Goal: Information Seeking & Learning: Find contact information

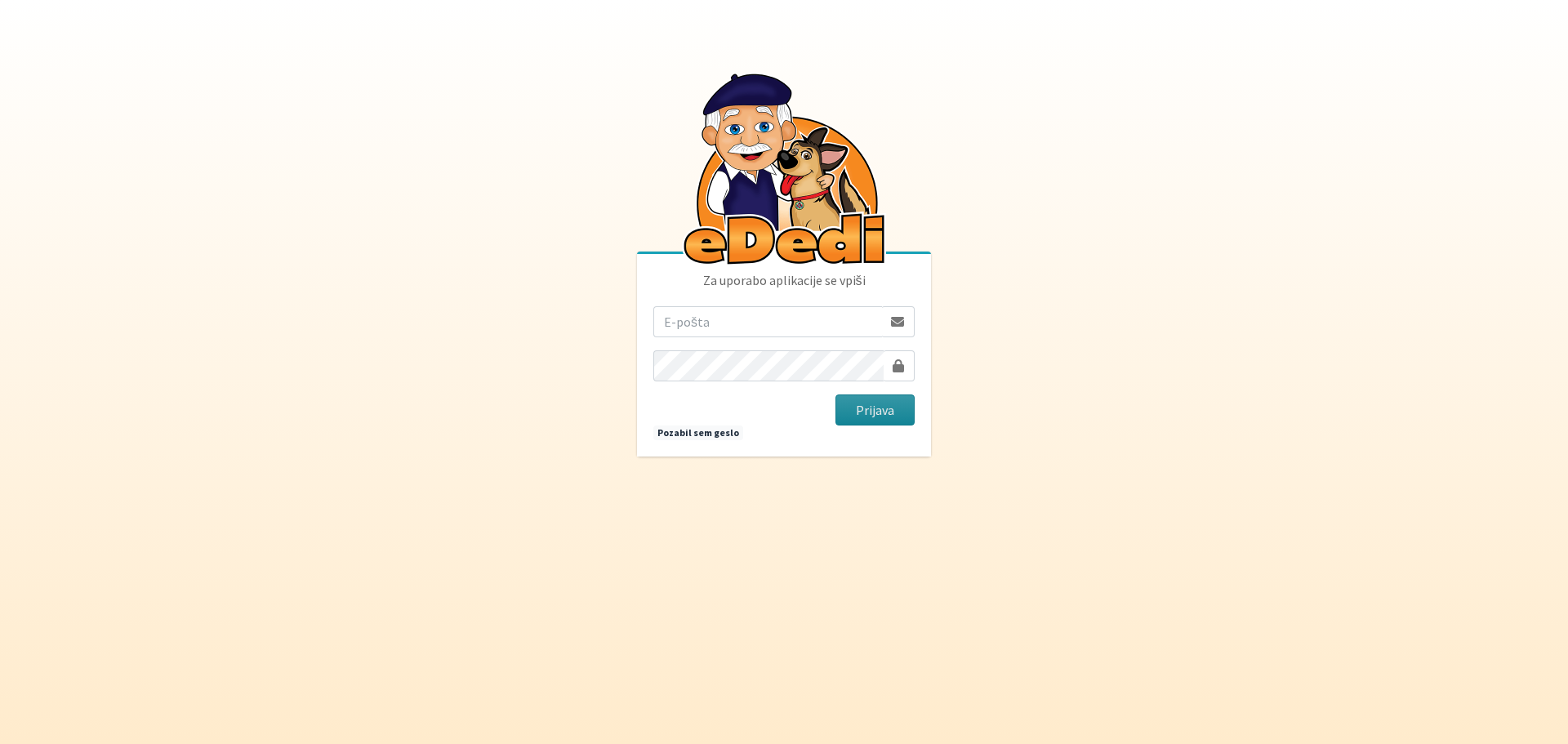
click at [893, 411] on button "Prijava" at bounding box center [874, 410] width 79 height 31
click at [1059, 374] on body "Za uporabo aplikacije se vpiši Prijava Pozabil sem geslo" at bounding box center [784, 372] width 1568 height 744
click at [1034, 402] on body "Za uporabo aplikacije se vpiši Prijava Pozabil sem geslo" at bounding box center [784, 372] width 1568 height 744
click at [865, 408] on button "Prijava" at bounding box center [874, 410] width 79 height 31
click at [704, 433] on link "Pozabil sem geslo" at bounding box center [699, 433] width 90 height 15
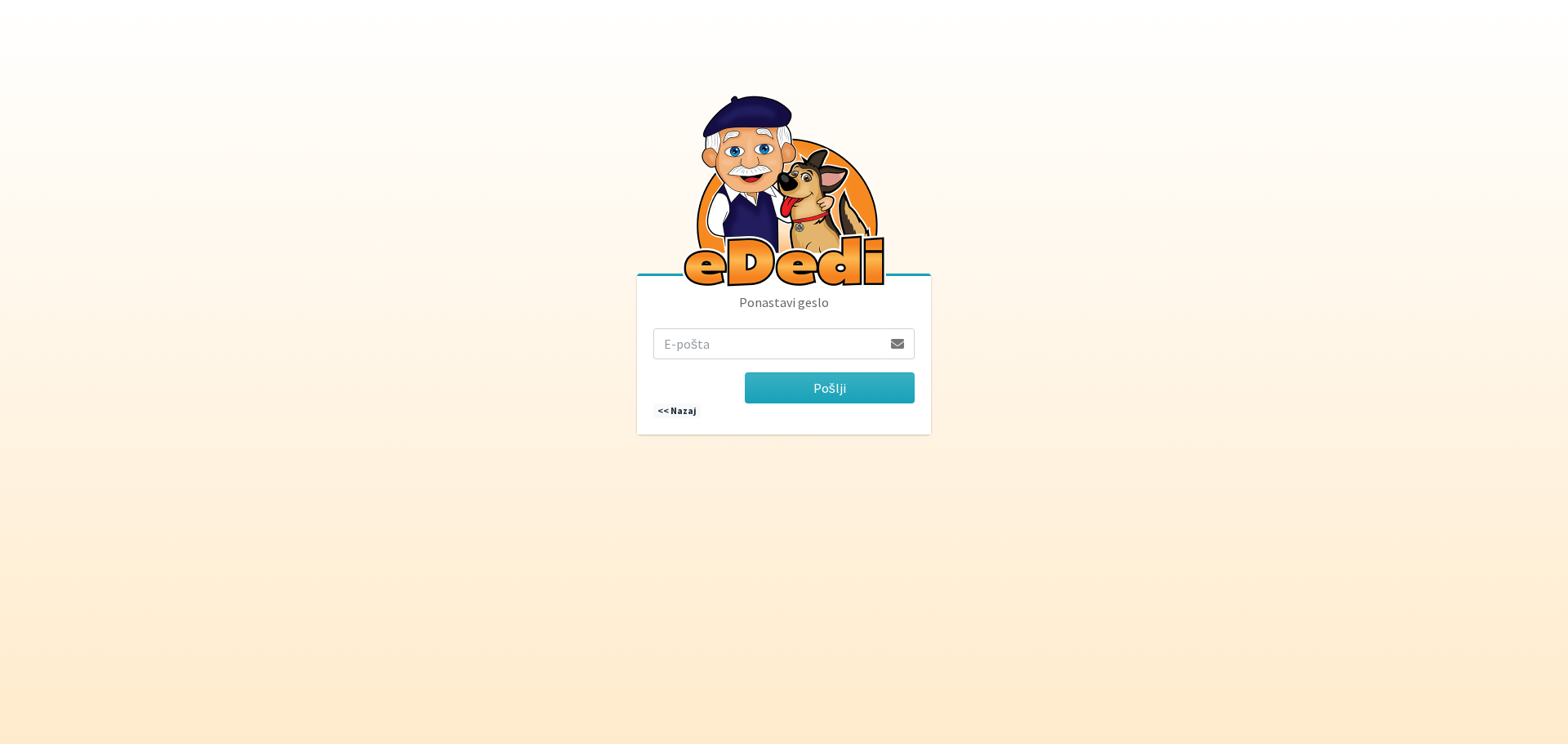
click at [701, 336] on input "email" at bounding box center [768, 344] width 228 height 31
type input "rdecaraketa@t-2.si"
click at [875, 397] on button "Pošlji" at bounding box center [829, 388] width 170 height 31
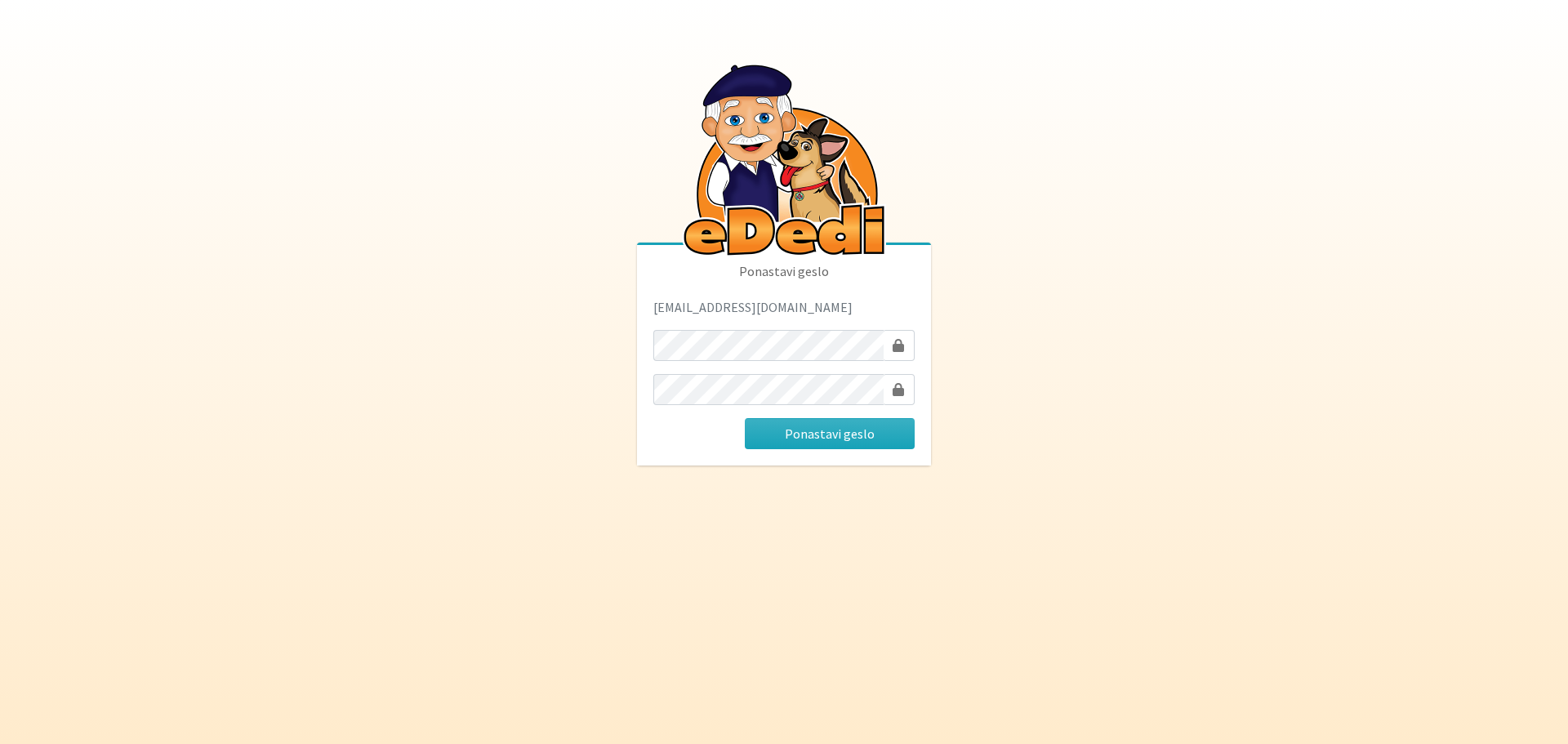
click at [1130, 360] on body "Ponastavi geslo rdecaraketa@t-2.si Ponastavi geslo" at bounding box center [784, 372] width 1568 height 744
click at [1081, 588] on body "Ponastavi geslo rdecaraketa@t-2.si Ponastavi geslo" at bounding box center [784, 372] width 1568 height 744
click at [850, 430] on button "Ponastavi geslo" at bounding box center [829, 434] width 170 height 31
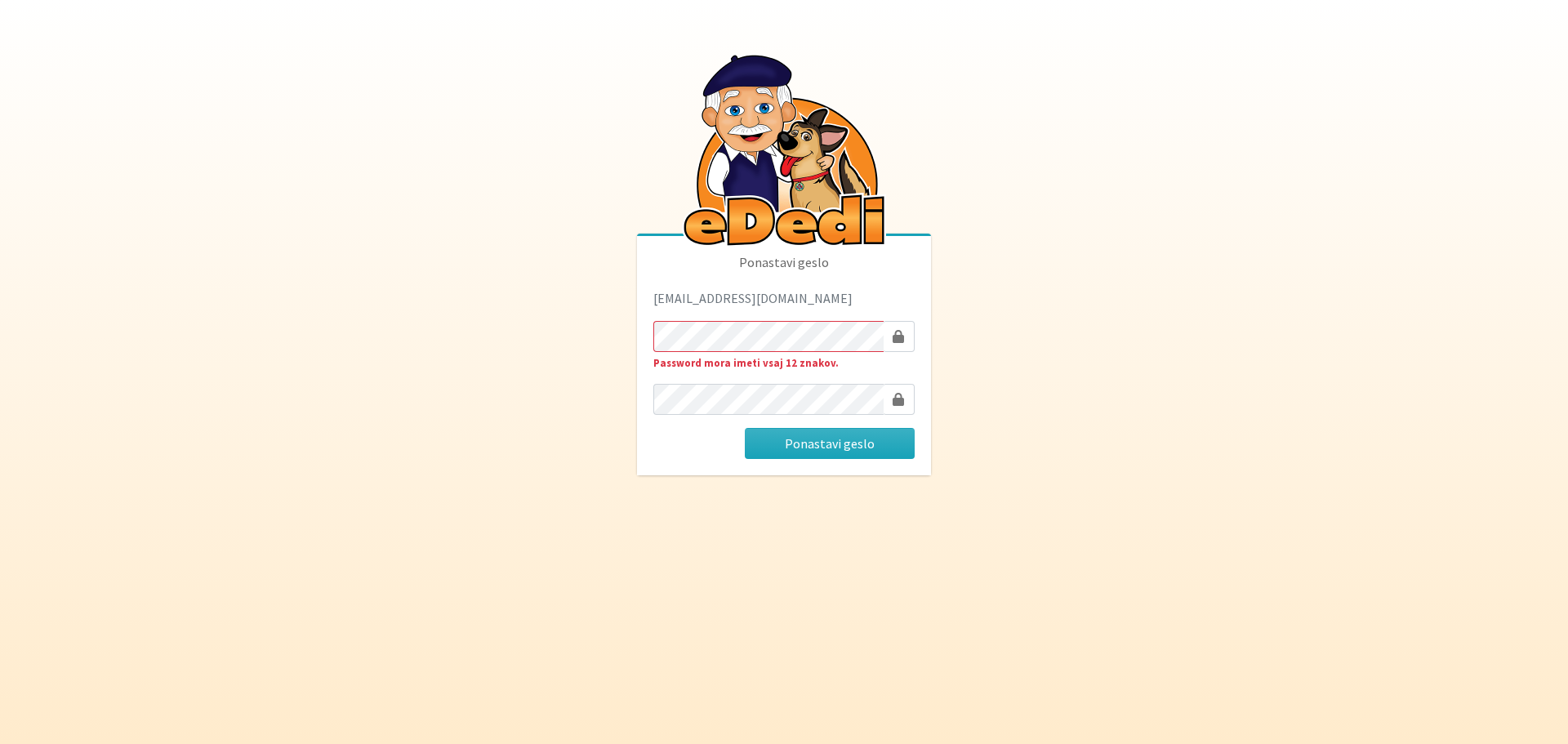
click at [1087, 596] on body "Ponastavi geslo [EMAIL_ADDRESS][DOMAIN_NAME] Password mora imeti vsaj 12 znakov…" at bounding box center [784, 372] width 1568 height 744
click at [858, 448] on button "Ponastavi geslo" at bounding box center [829, 443] width 170 height 31
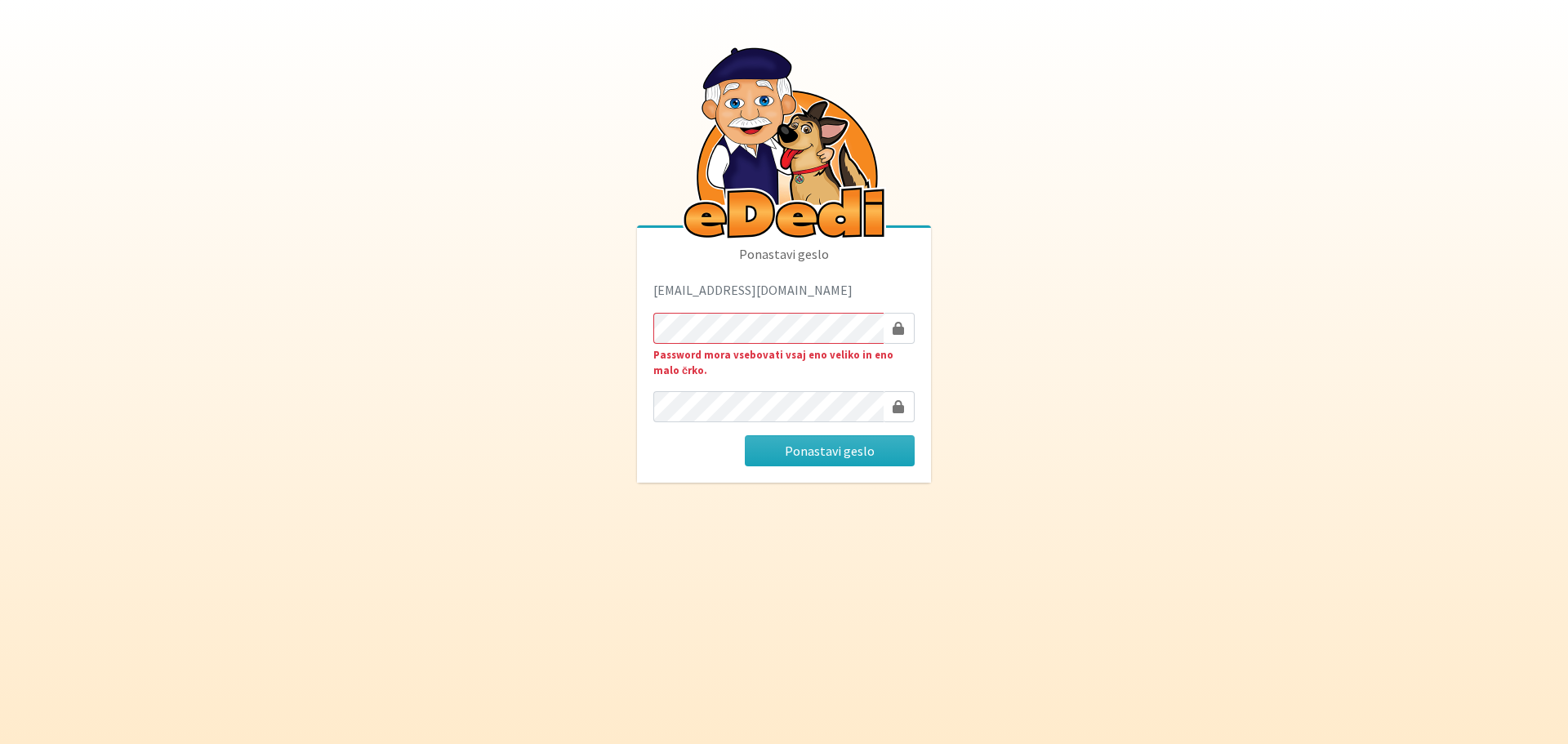
click at [1029, 559] on body "Ponastavi geslo rdecaraketa@t-2.si Password mora vsebovati vsaj eno veliko in e…" at bounding box center [784, 372] width 1568 height 744
click at [1090, 333] on body "Ponastavi geslo rdecaraketa@t-2.si Password mora vsebovati vsaj eno veliko in e…" at bounding box center [784, 372] width 1568 height 744
click at [1085, 512] on body "Ponastavi geslo rdecaraketa@t-2.si Password mora vsebovati vsaj eno veliko in e…" at bounding box center [784, 372] width 1568 height 744
click at [874, 450] on button "Ponastavi geslo" at bounding box center [829, 450] width 170 height 31
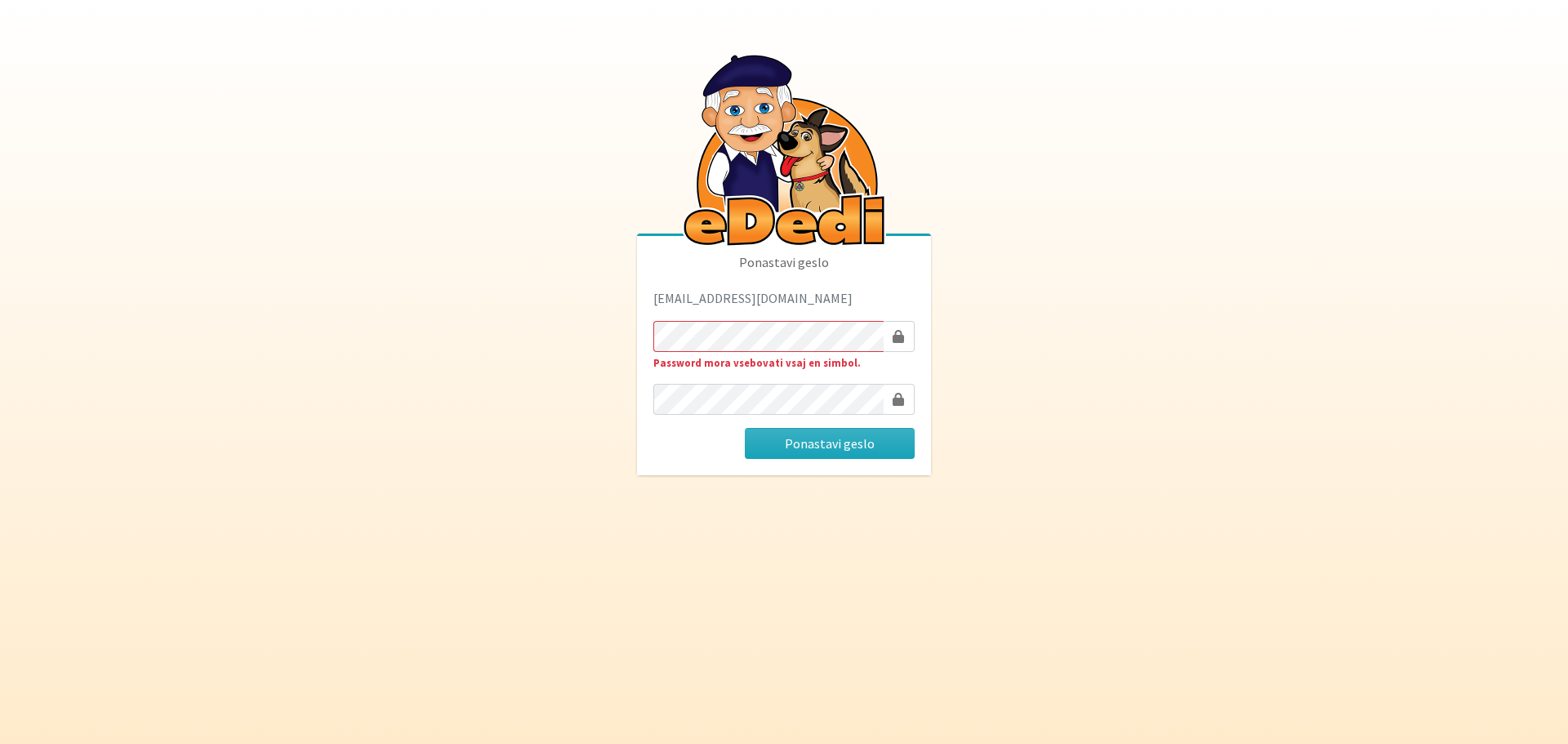
click at [927, 530] on body "Ponastavi geslo rdecaraketa@t-2.si Password mora vsebovati vsaj en simbol. Pona…" at bounding box center [784, 372] width 1568 height 744
click at [858, 450] on button "Ponastavi geslo" at bounding box center [829, 443] width 170 height 31
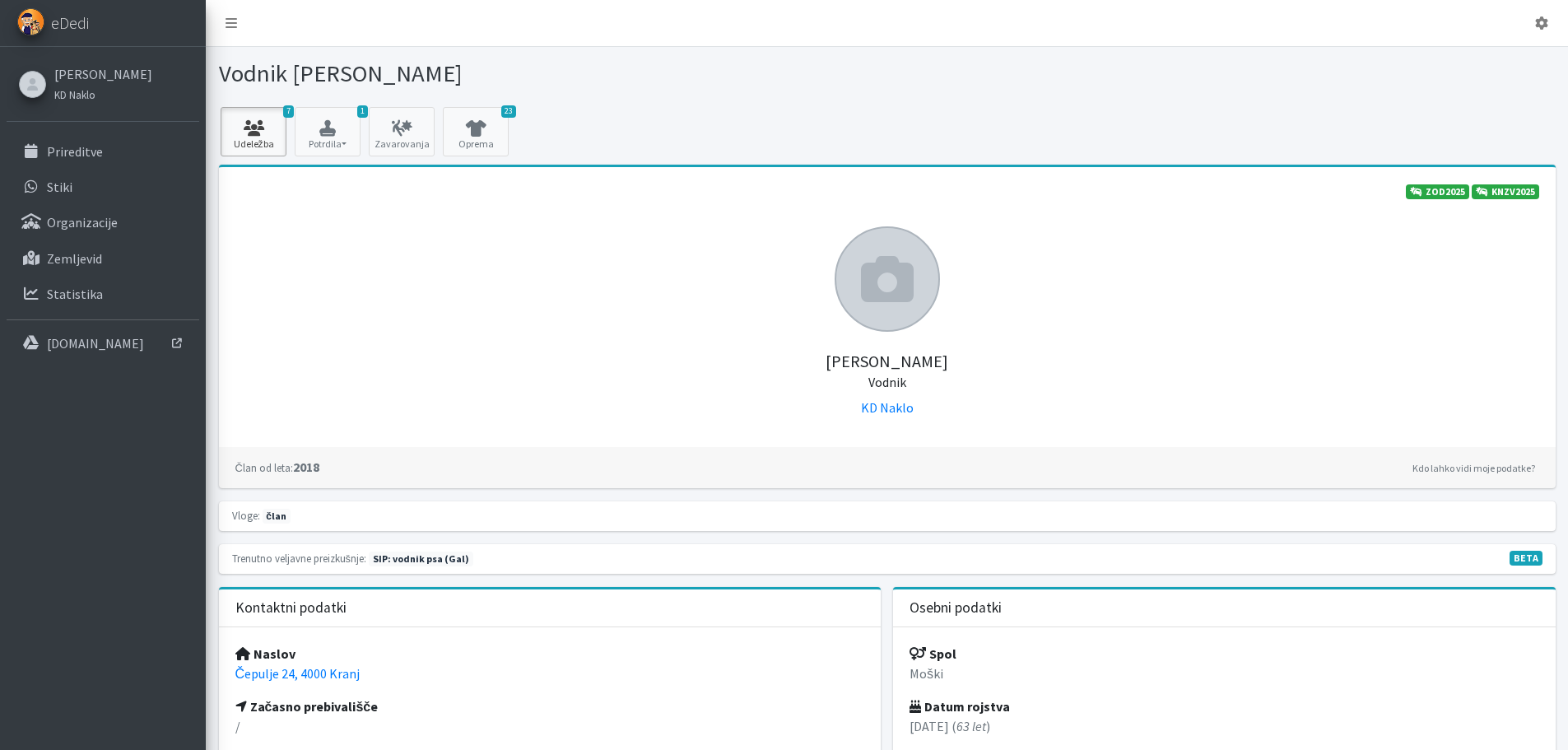
click at [267, 138] on link "7 Udeležba" at bounding box center [254, 131] width 66 height 50
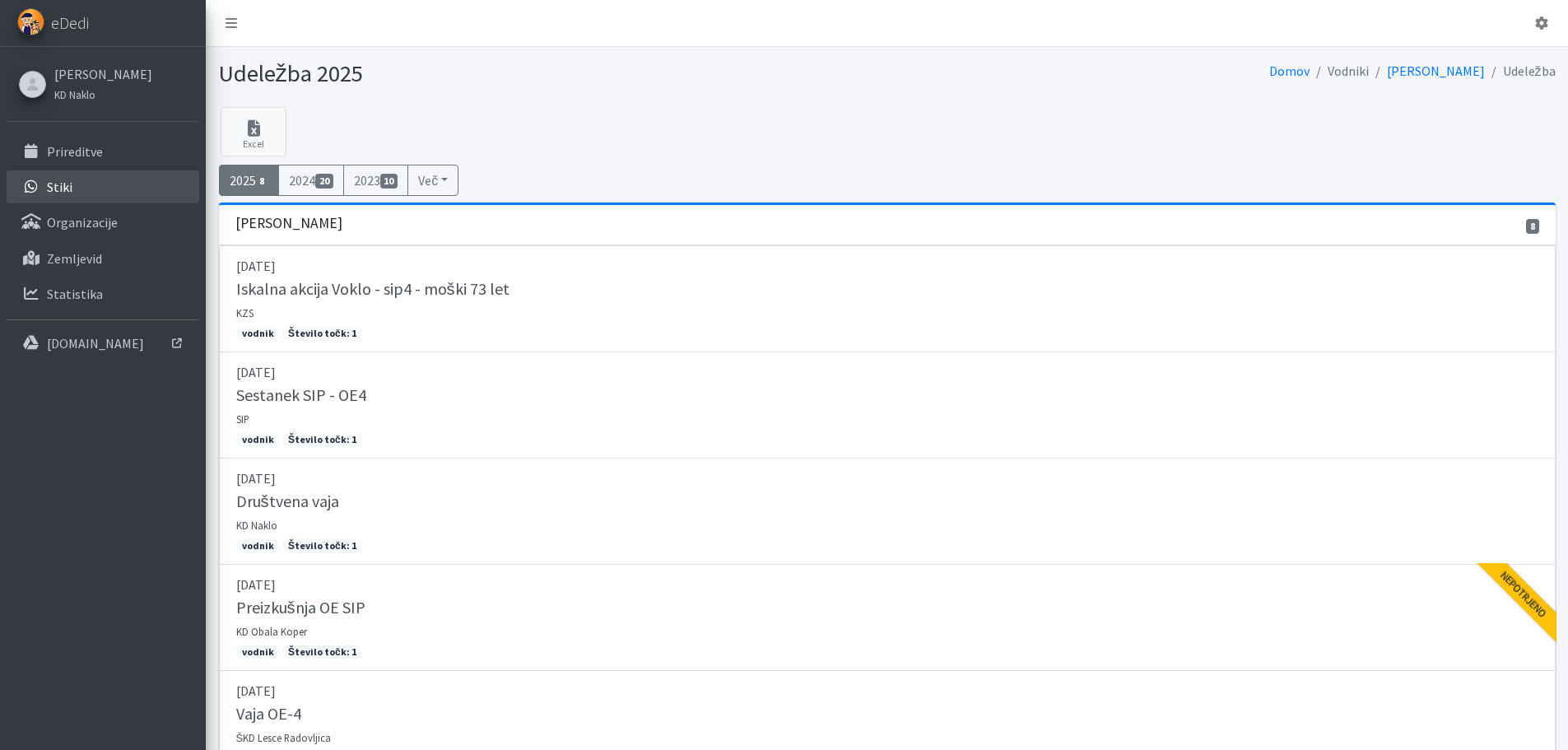
click at [76, 182] on link "Stiki" at bounding box center [103, 187] width 192 height 33
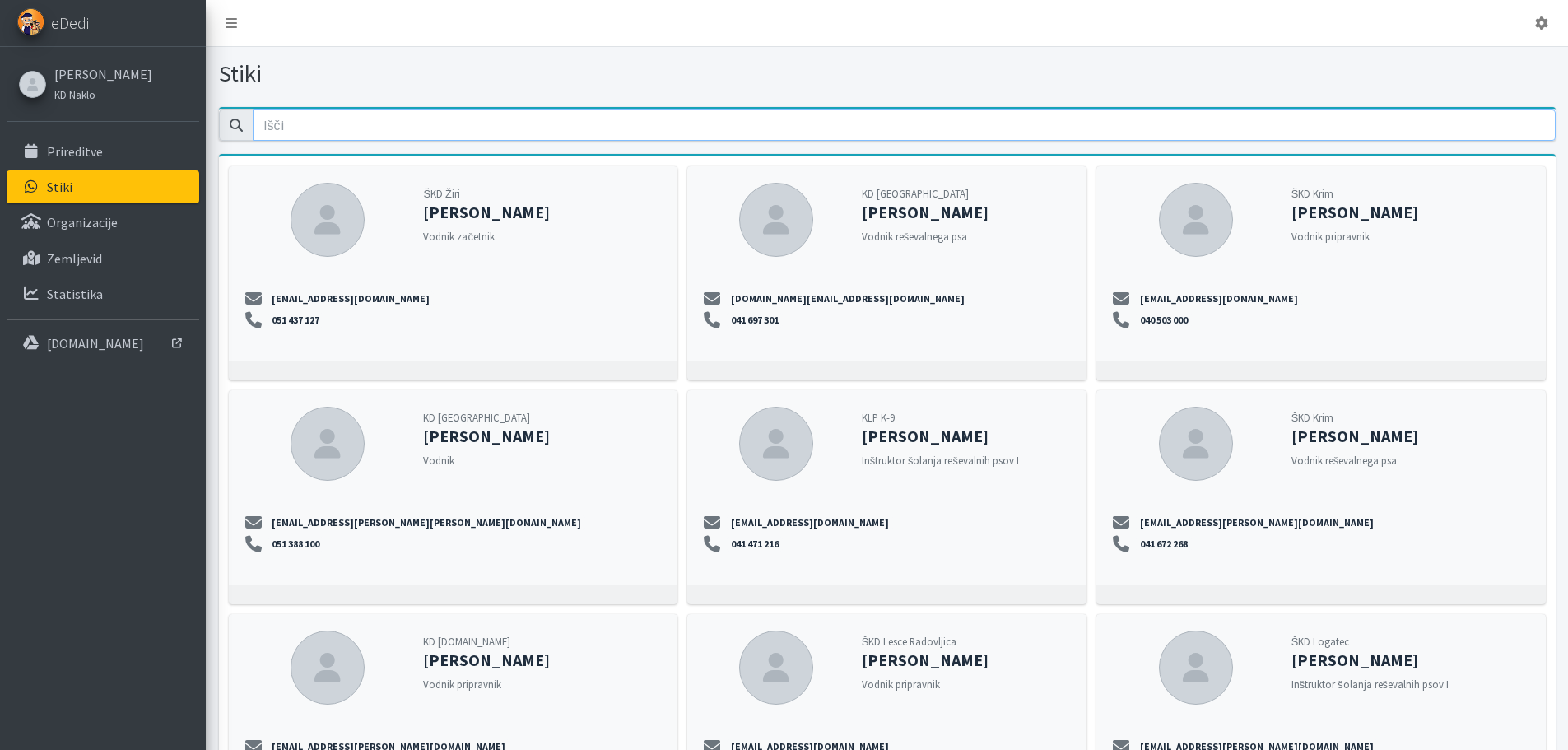
click at [287, 132] on input "email" at bounding box center [904, 124] width 1303 height 31
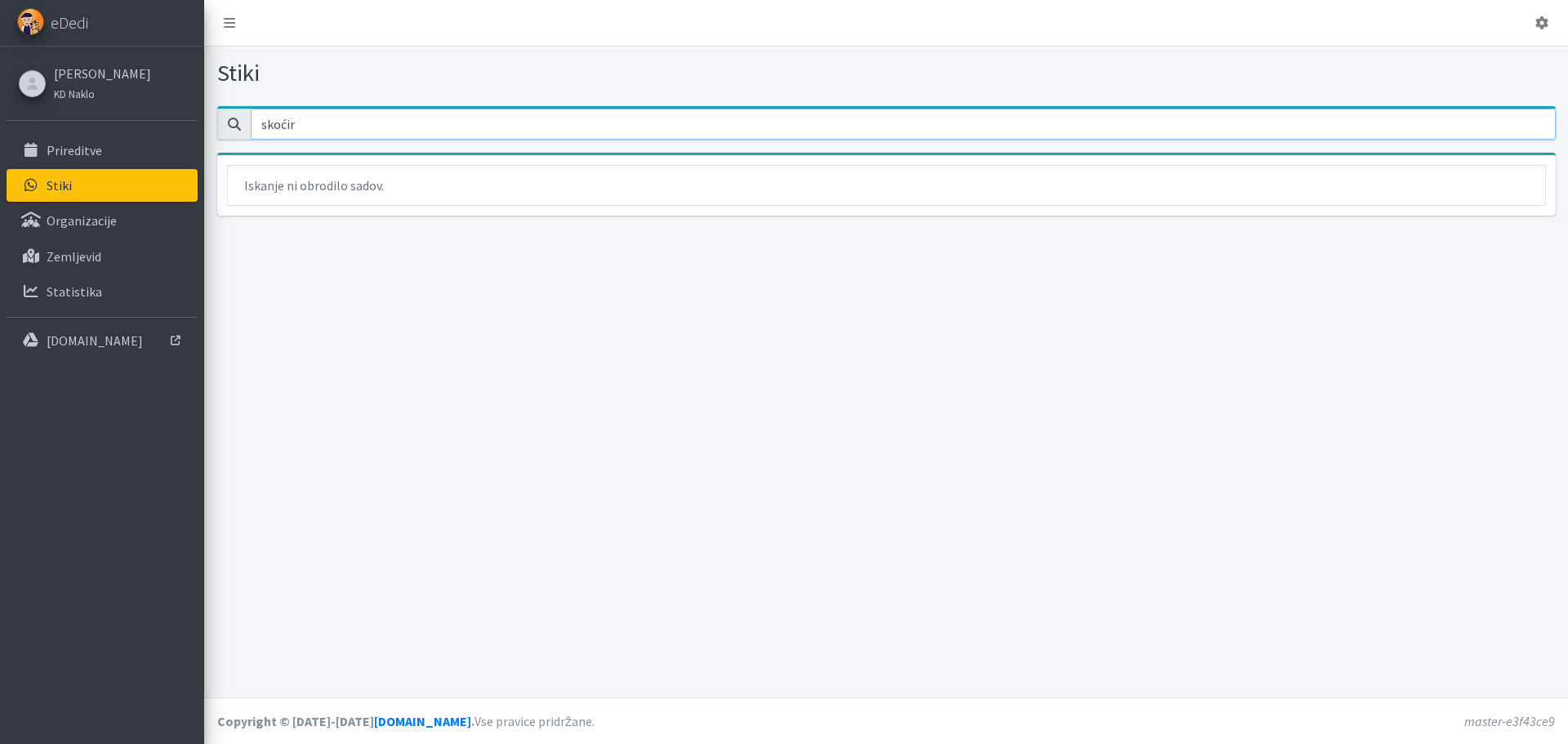
drag, startPoint x: 308, startPoint y: 127, endPoint x: 298, endPoint y: 123, distance: 10.8
click at [301, 123] on input "skoćir" at bounding box center [903, 123] width 1305 height 31
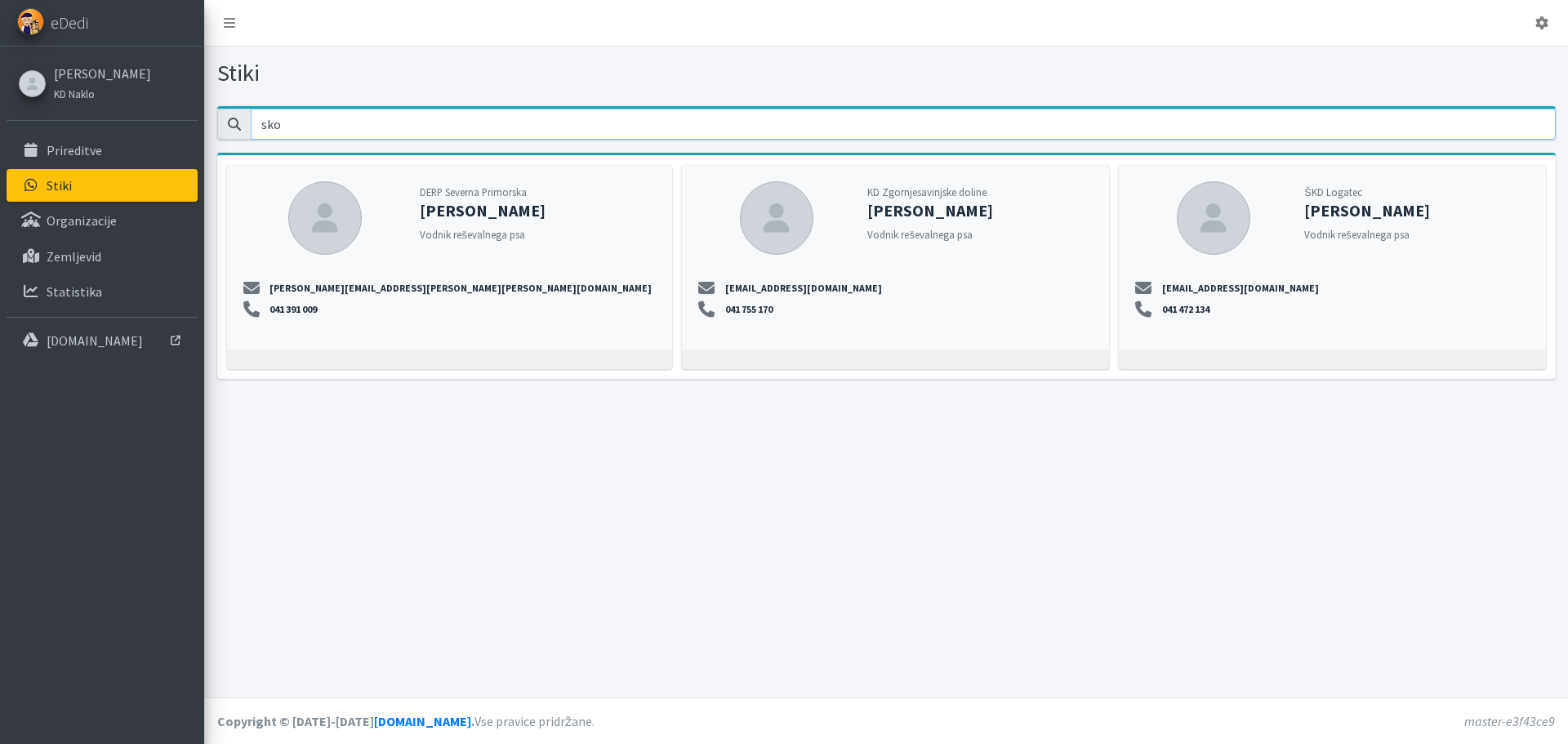
type input "sko"
click at [453, 222] on div "DERP Severna Primorska Igor Skočir Vodnik reševalnega psa" at bounding box center [538, 212] width 236 height 62
click at [296, 281] on link "igor.skocir@erps.si" at bounding box center [461, 289] width 390 height 15
click at [61, 340] on p "[DOMAIN_NAME]" at bounding box center [95, 341] width 97 height 17
click at [71, 143] on p "Prireditve" at bounding box center [74, 150] width 56 height 17
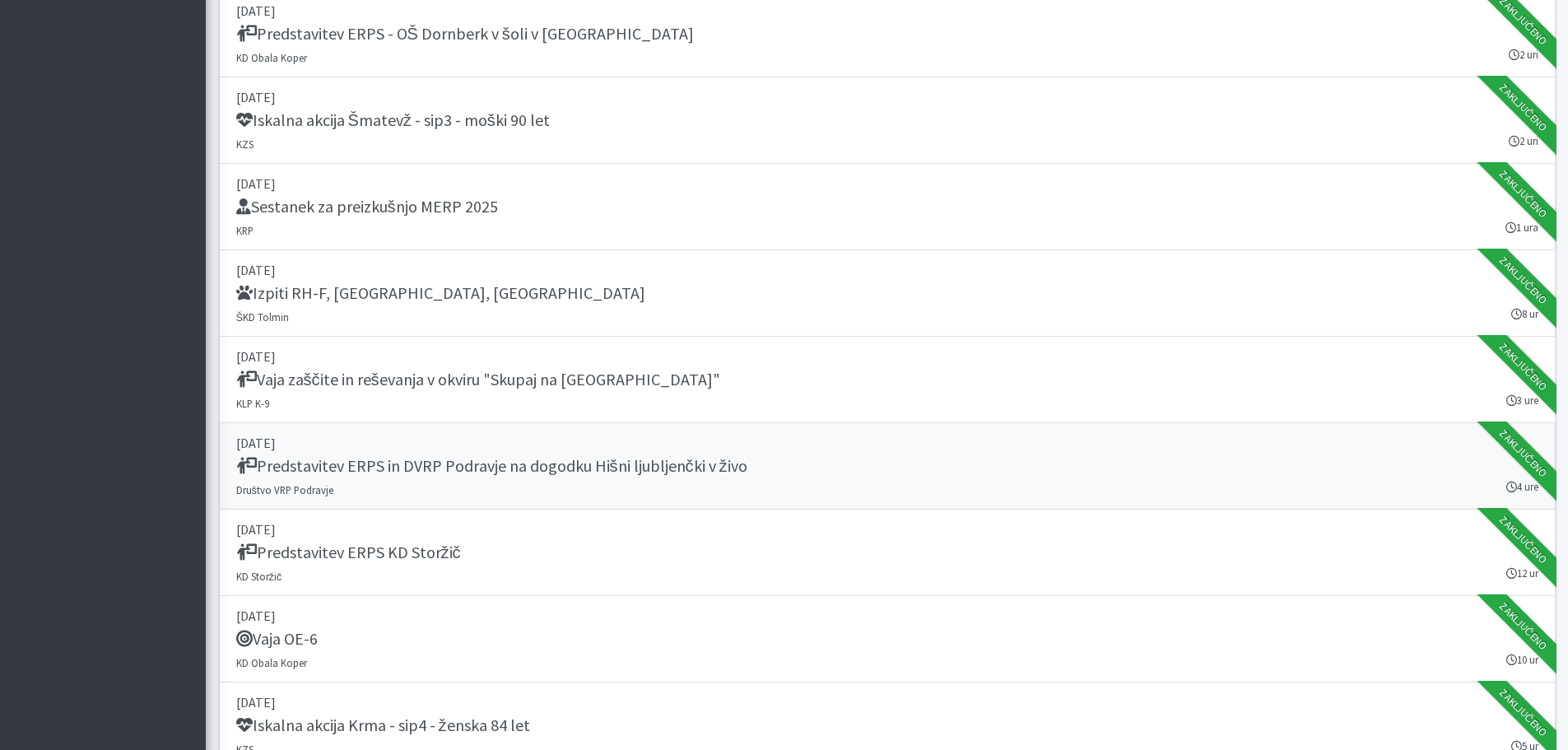
scroll to position [1730, 0]
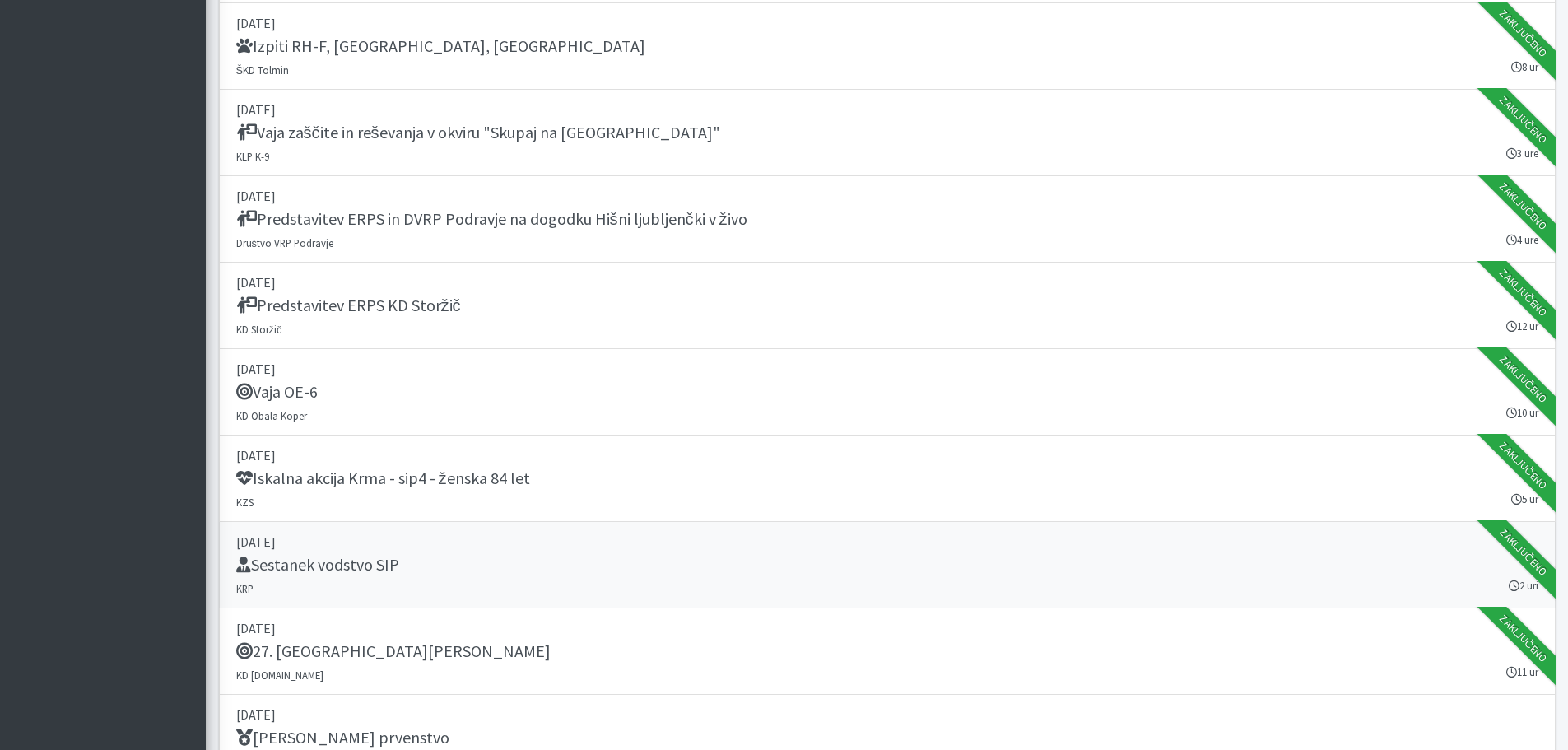
click at [335, 552] on p "10. september 2025" at bounding box center [887, 542] width 1302 height 20
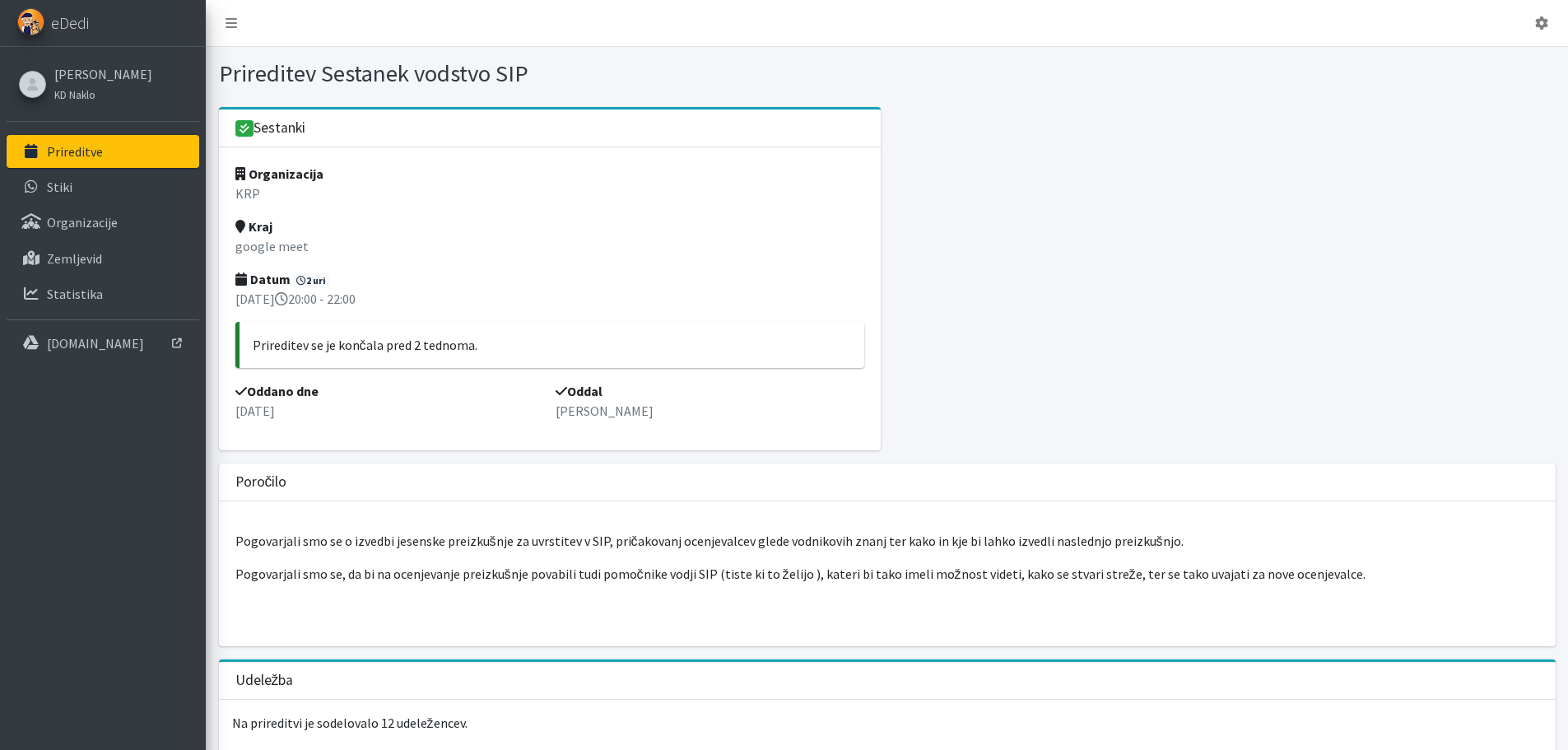
scroll to position [122, 0]
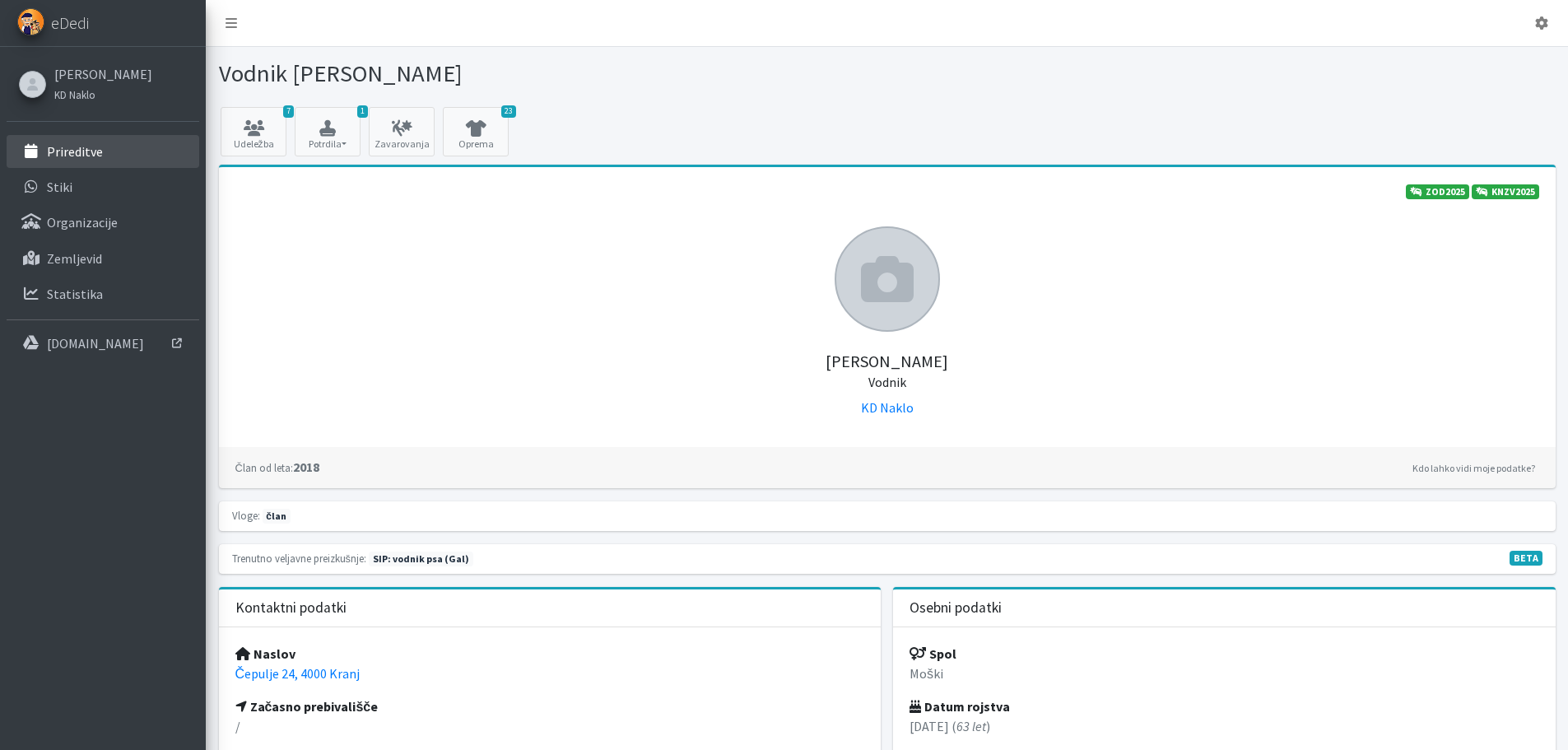
click at [84, 149] on p "Prireditve" at bounding box center [75, 151] width 56 height 17
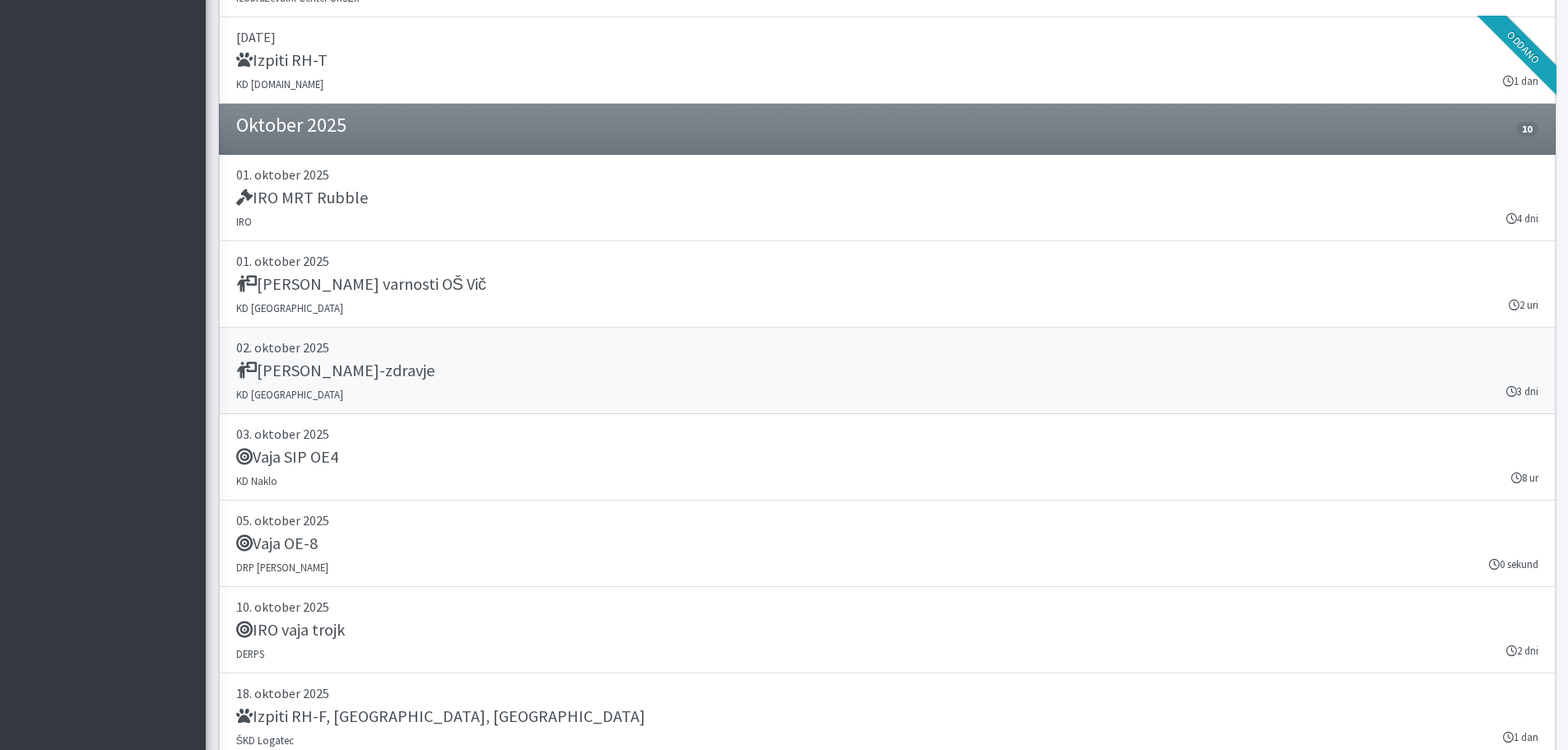
scroll to position [2770, 0]
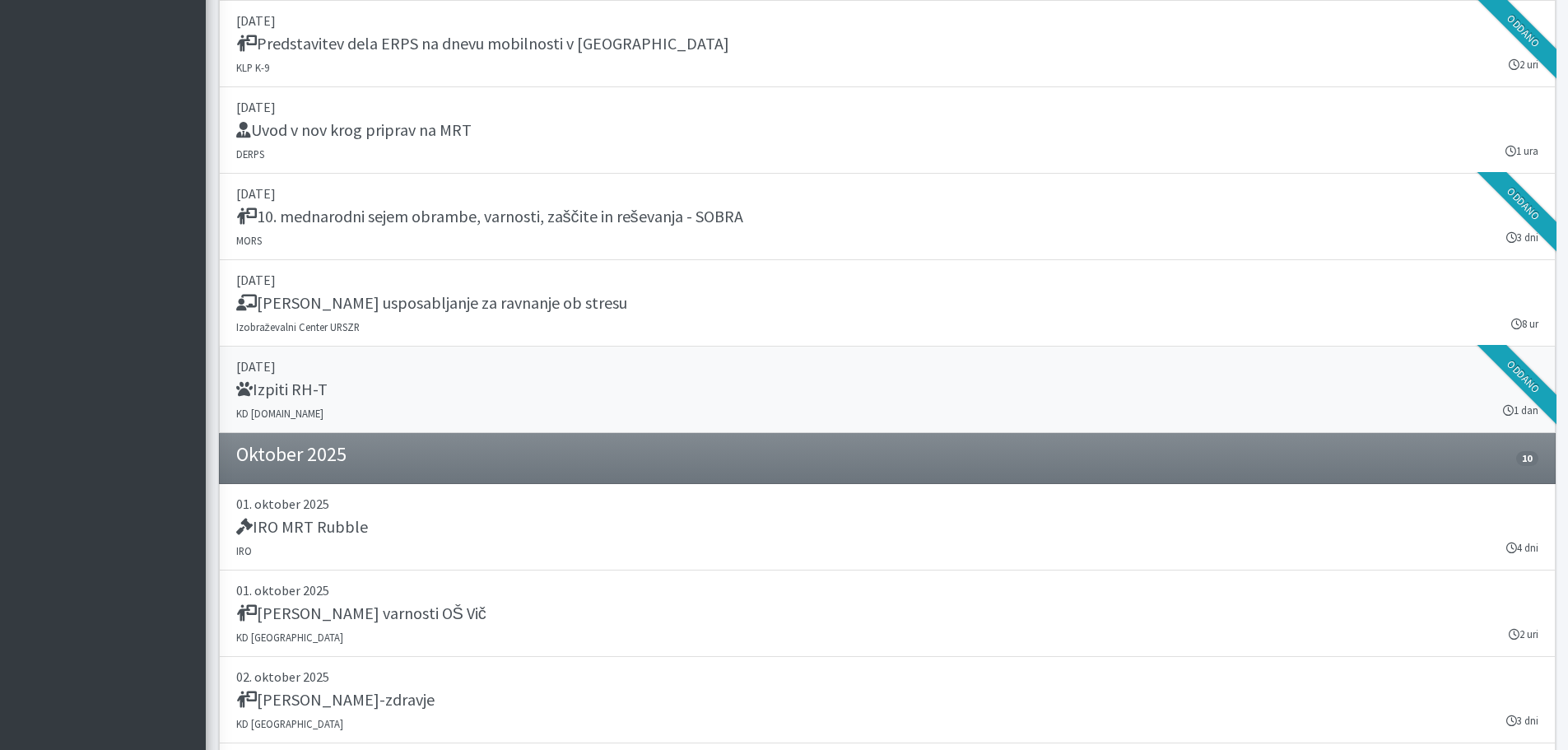
click at [311, 373] on p "[DATE]" at bounding box center [887, 367] width 1302 height 20
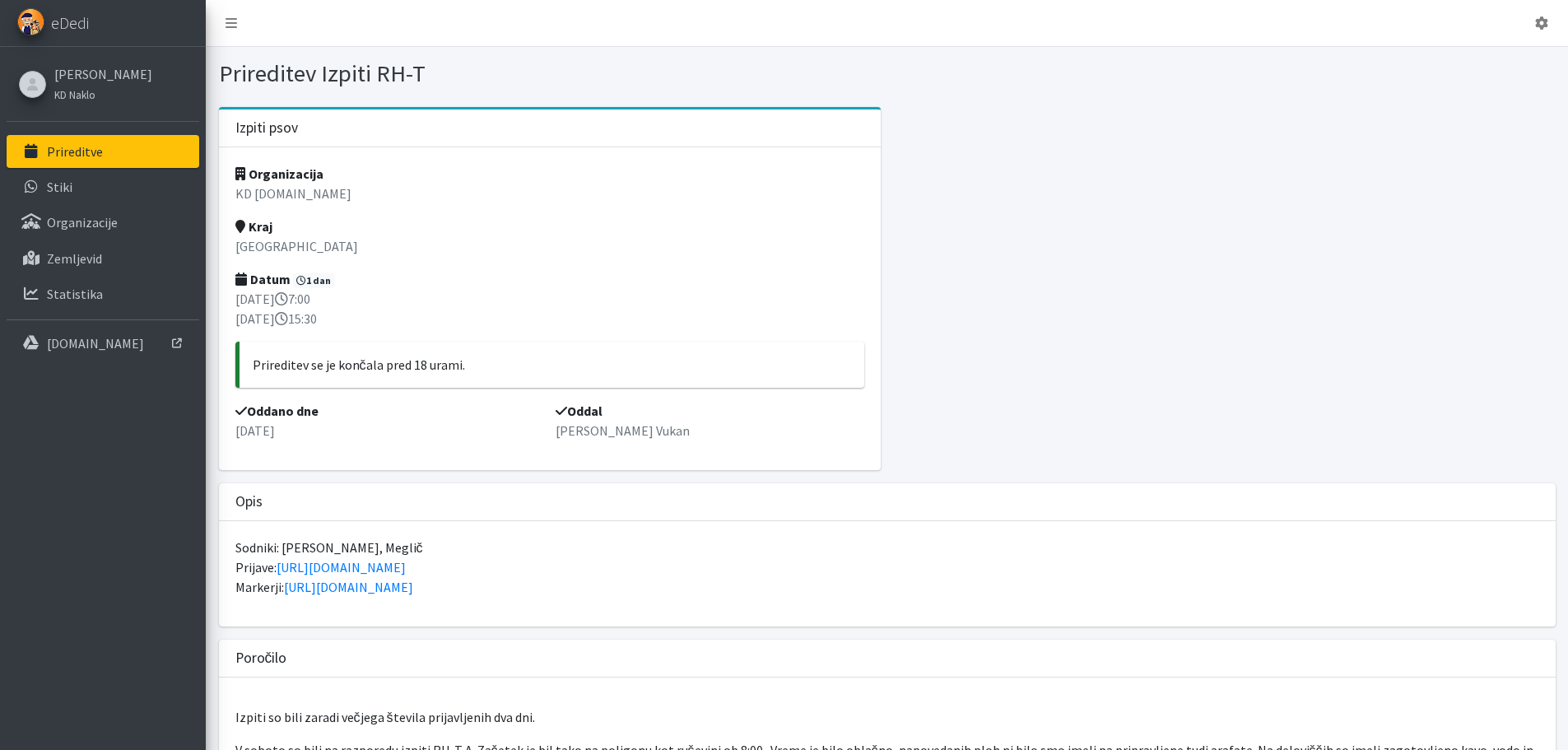
click at [97, 149] on p "Prireditve" at bounding box center [75, 151] width 56 height 17
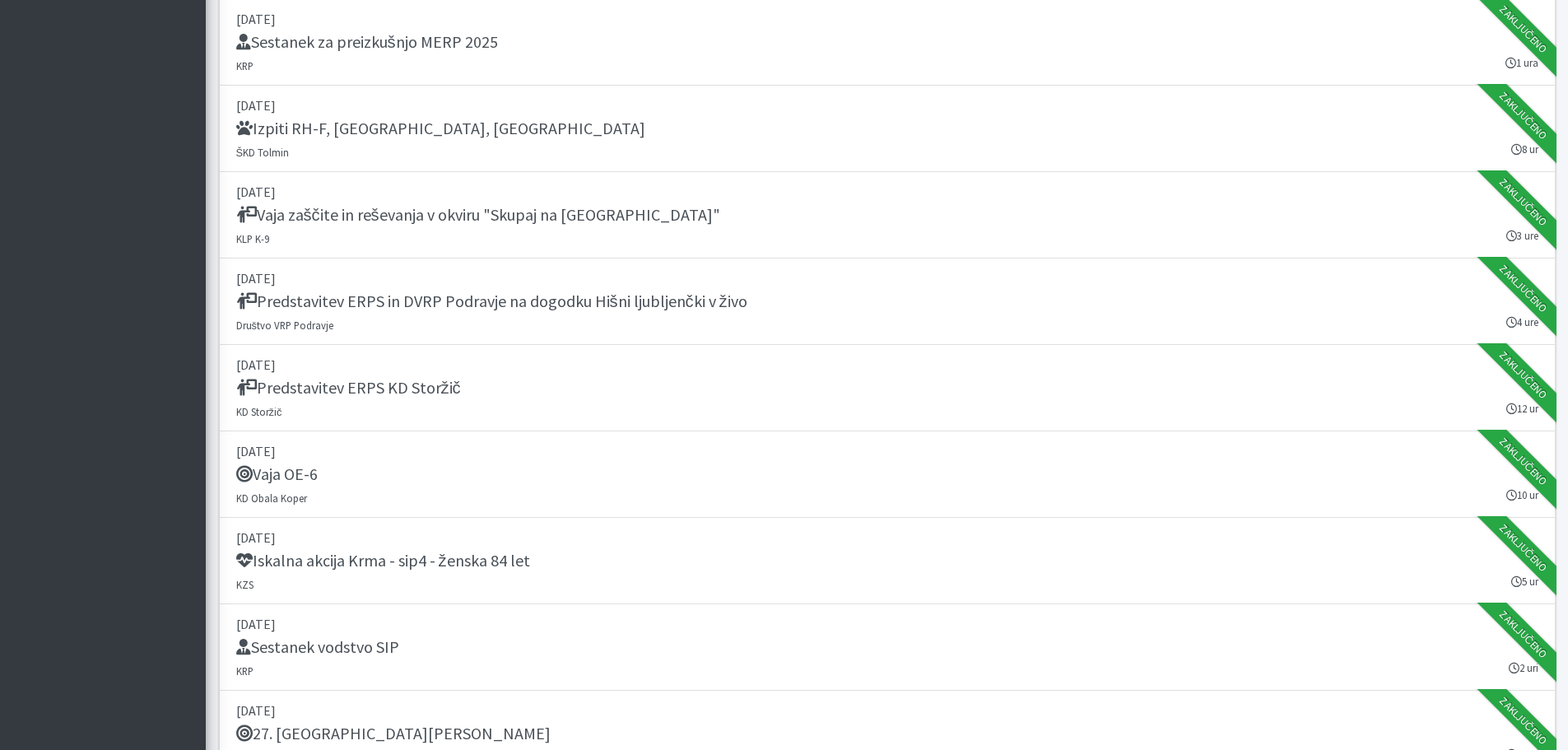
scroll to position [1730, 0]
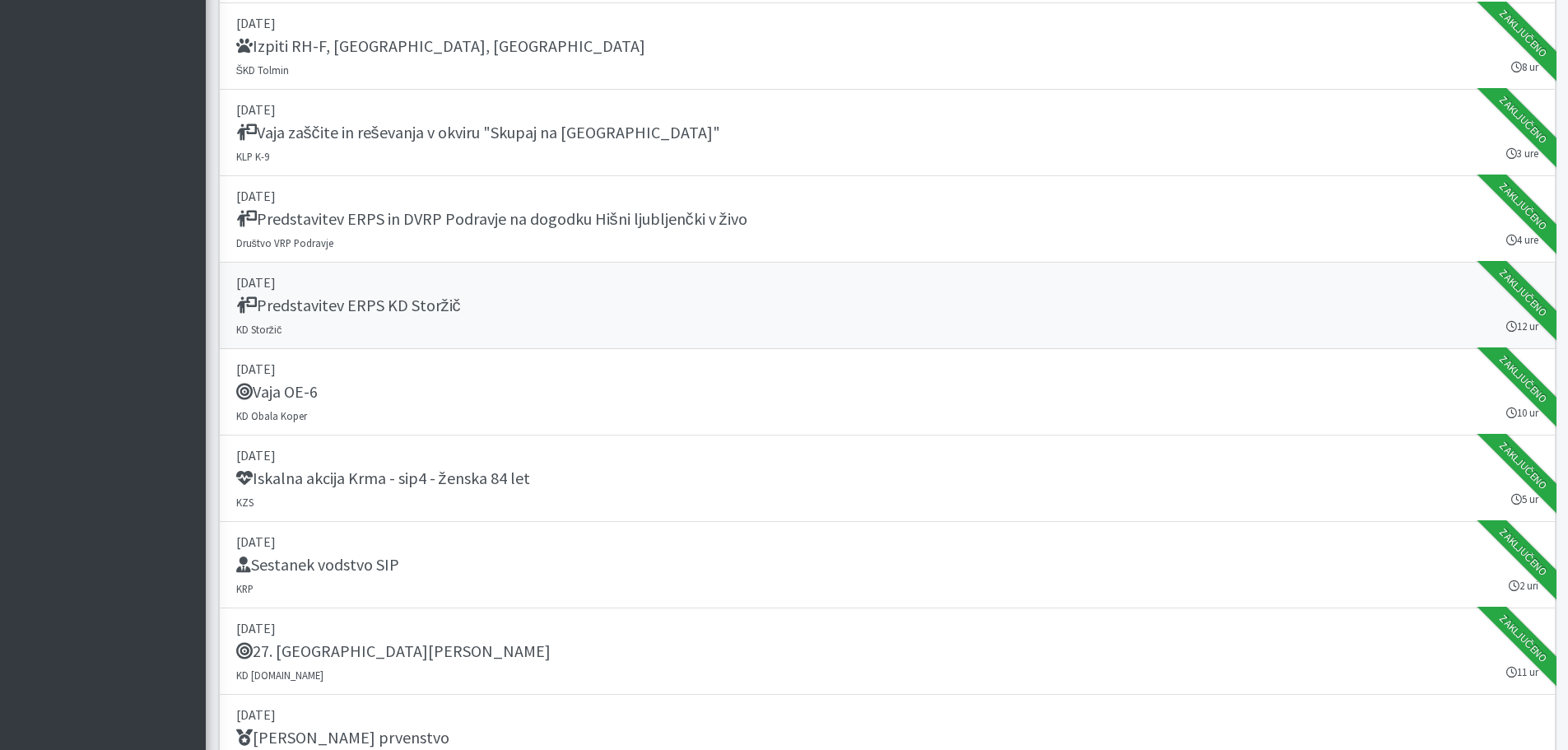
click at [403, 304] on h5 "Predstavitev ERPS KD Storžič" at bounding box center [348, 306] width 224 height 20
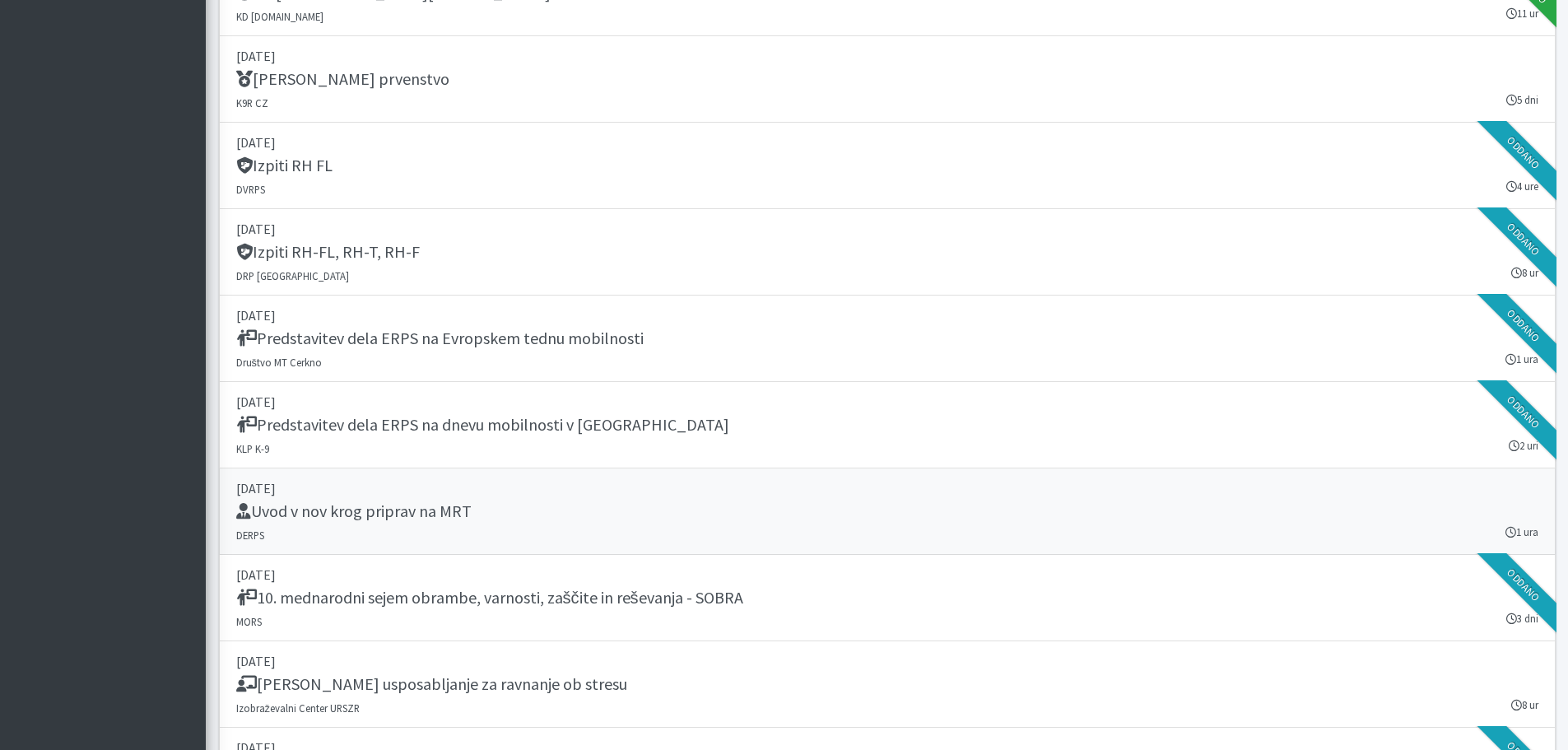
scroll to position [2471, 0]
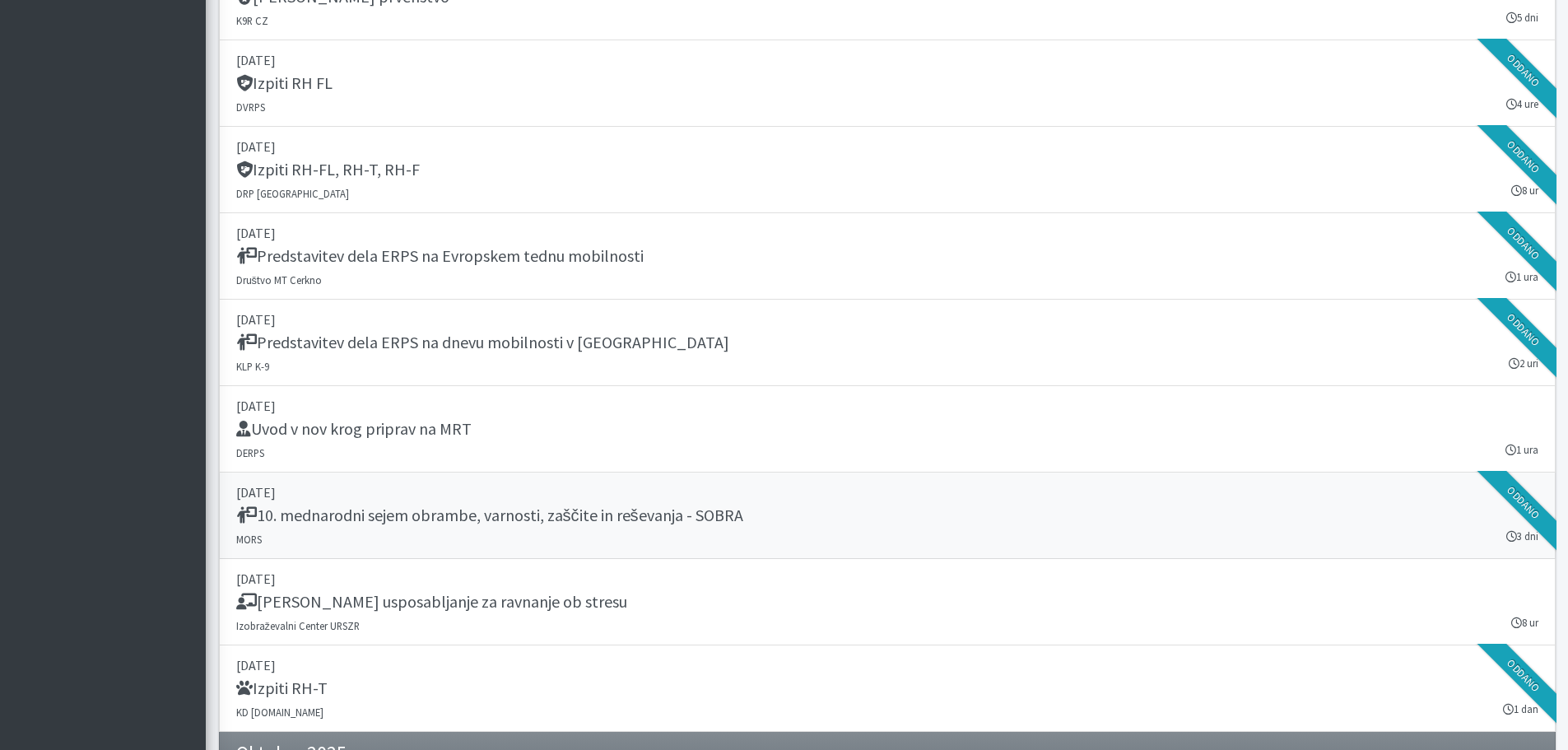
click at [481, 512] on h5 "10. mednarodni sejem obrambe, varnosti, zaščite in reševanja - SOBRA" at bounding box center [489, 515] width 507 height 20
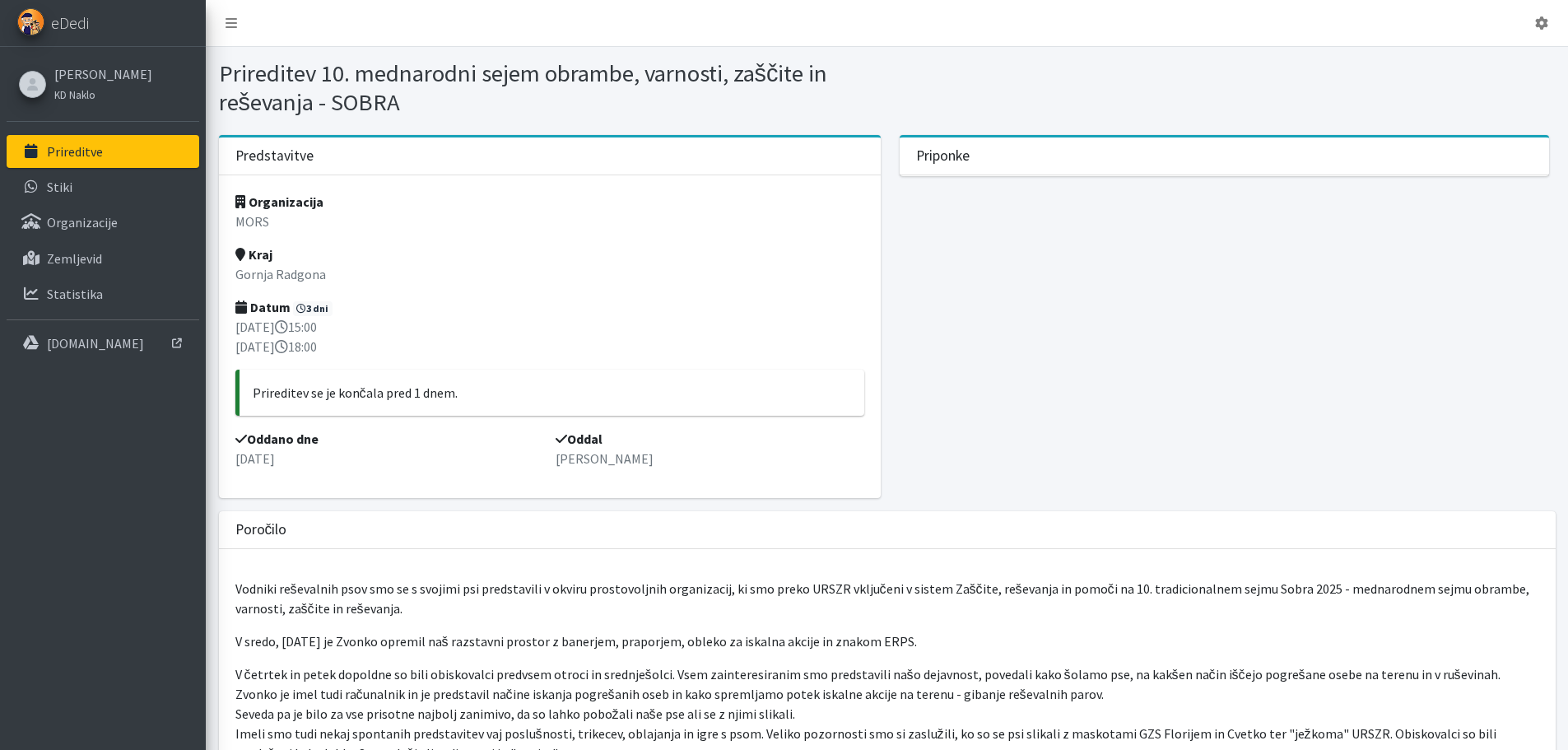
scroll to position [82, 0]
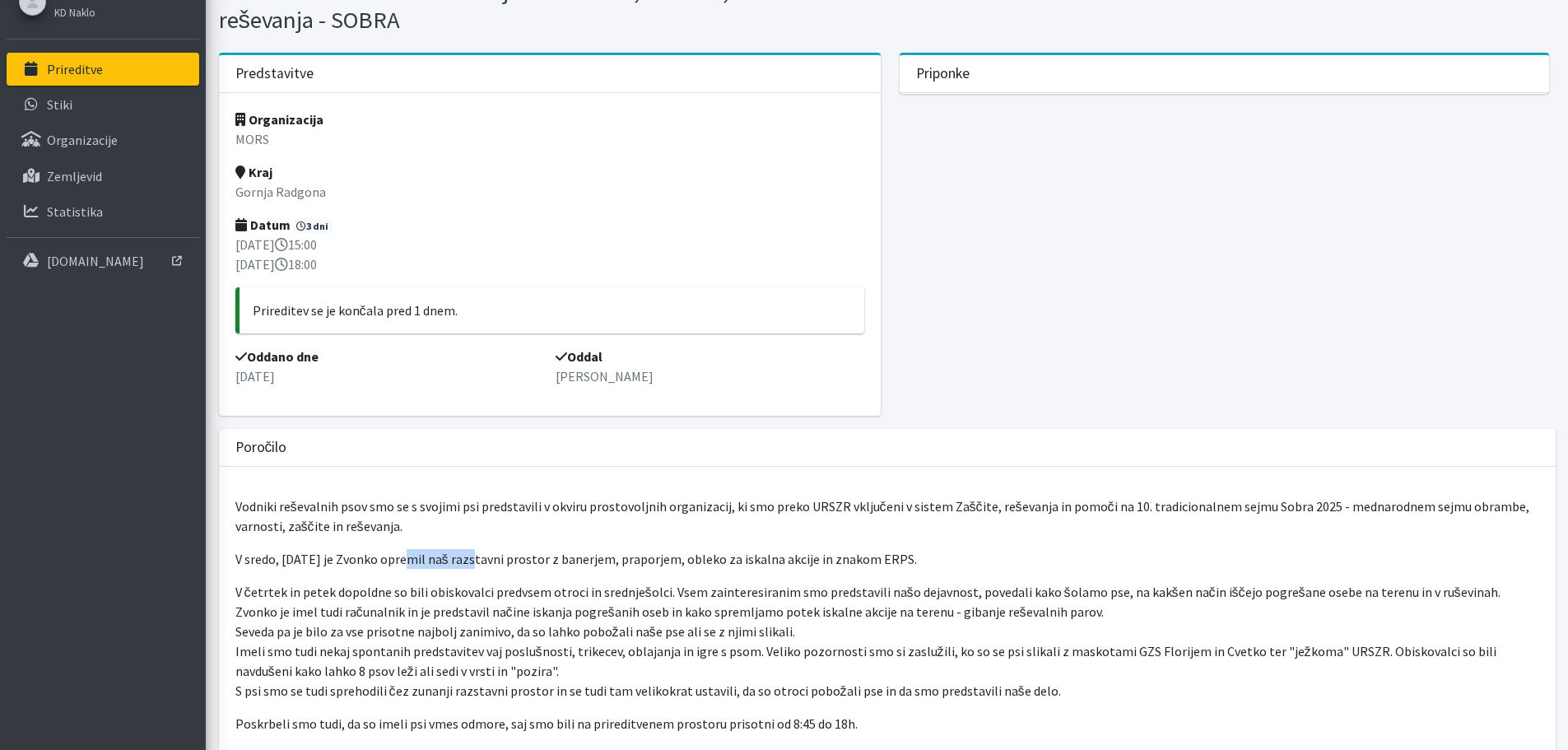
drag, startPoint x: 400, startPoint y: 547, endPoint x: 464, endPoint y: 541, distance: 64.3
click at [464, 541] on div "Vodniki reševalnih psov smo se s svojimi psi predstavili v okviru prostovoljnih…" at bounding box center [887, 717] width 1337 height 501
click at [465, 541] on div "Vodniki reševalnih psov smo se s svojimi psi predstavili v okviru prostovoljnih…" at bounding box center [887, 717] width 1337 height 501
drag, startPoint x: 587, startPoint y: 549, endPoint x: 623, endPoint y: 552, distance: 36.1
click at [622, 552] on p "V sredo, 24.9.2025 je Zvonko opremil naš razstavni prostor z banerjem, praporje…" at bounding box center [887, 559] width 1304 height 20
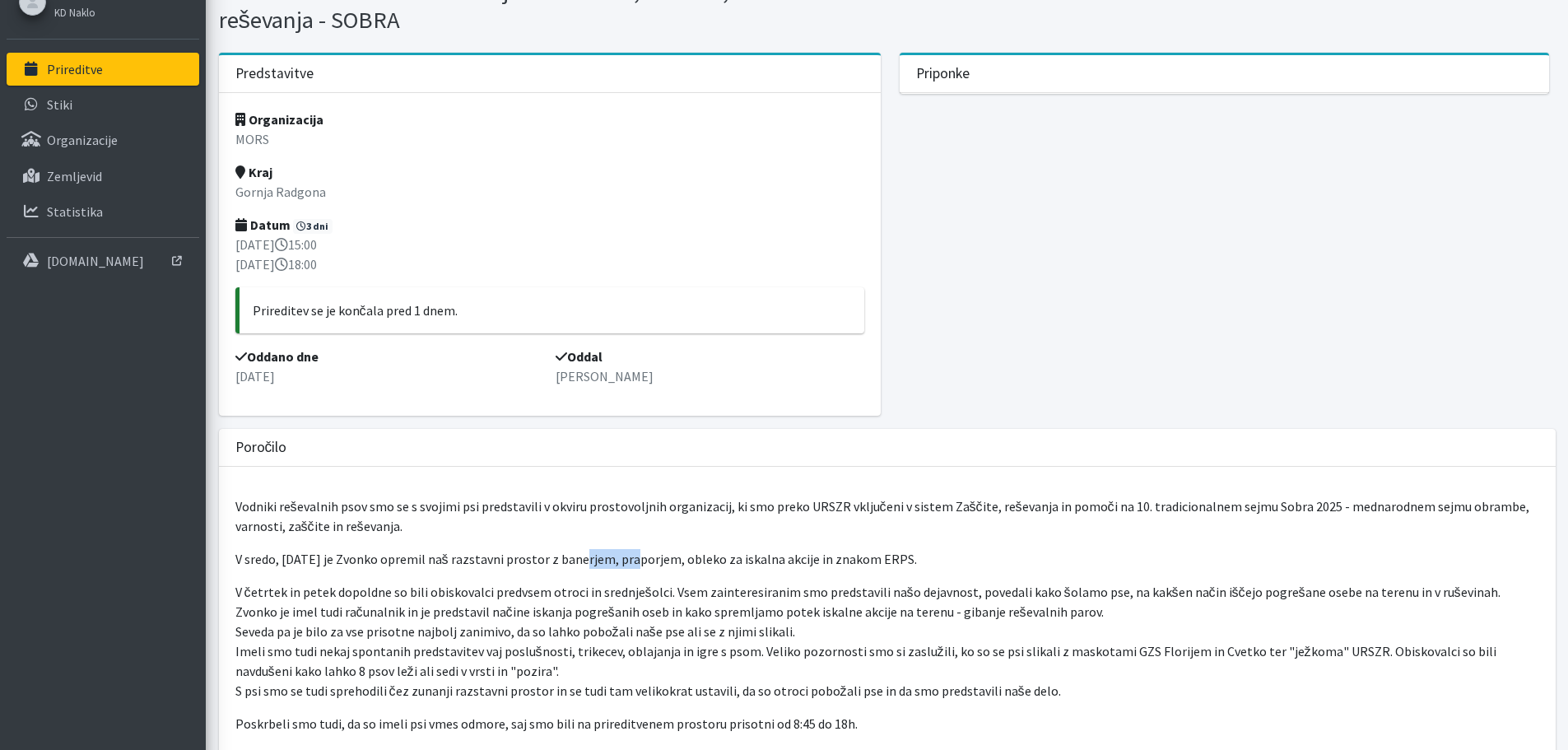
click at [623, 552] on p "V sredo, 24.9.2025 je Zvonko opremil naš razstavni prostor z banerjem, praporje…" at bounding box center [887, 559] width 1304 height 20
drag, startPoint x: 717, startPoint y: 558, endPoint x: 787, endPoint y: 569, distance: 70.9
click at [787, 569] on p "V sredo, 24.9.2025 je Zvonko opremil naš razstavni prostor z banerjem, praporje…" at bounding box center [887, 559] width 1304 height 20
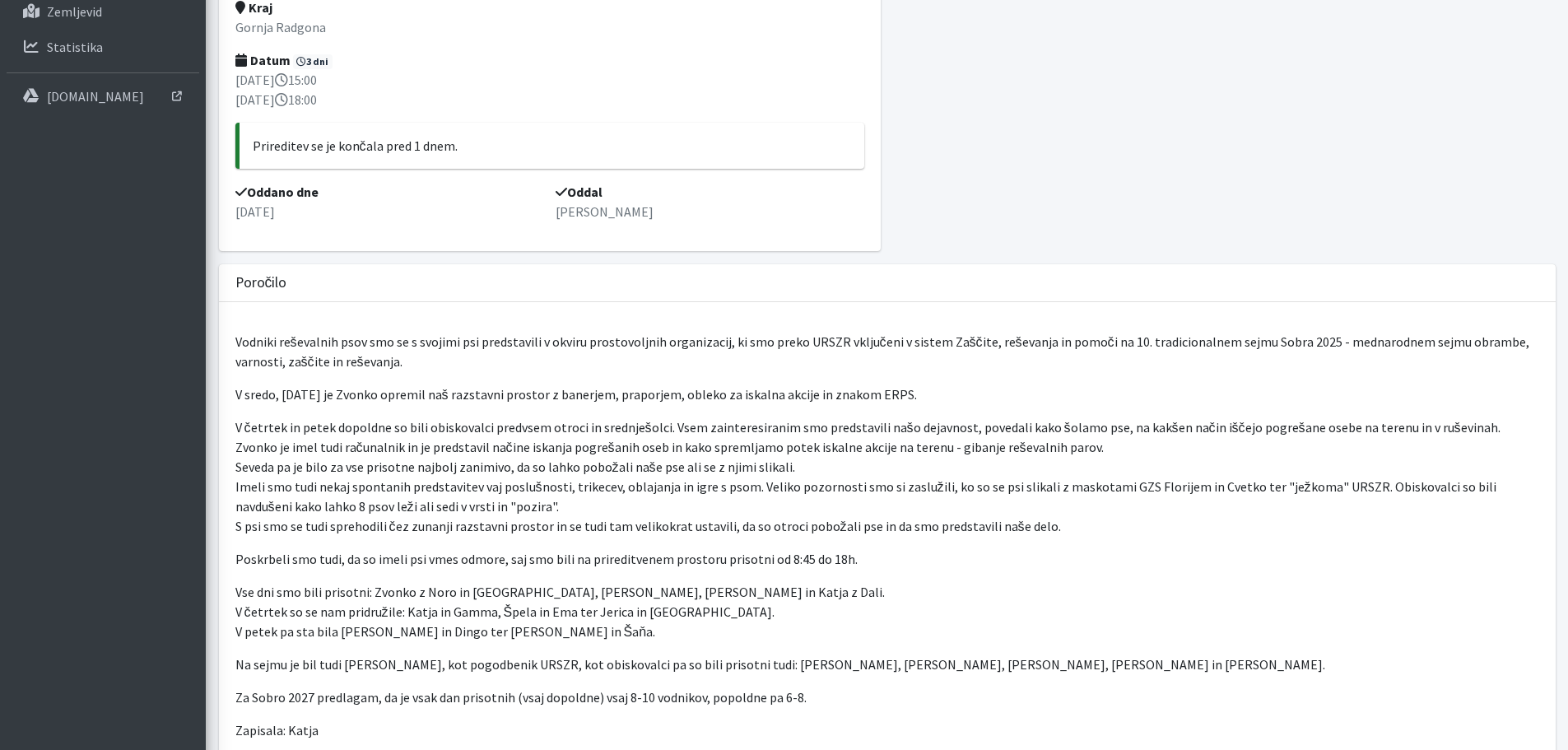
scroll to position [330, 0]
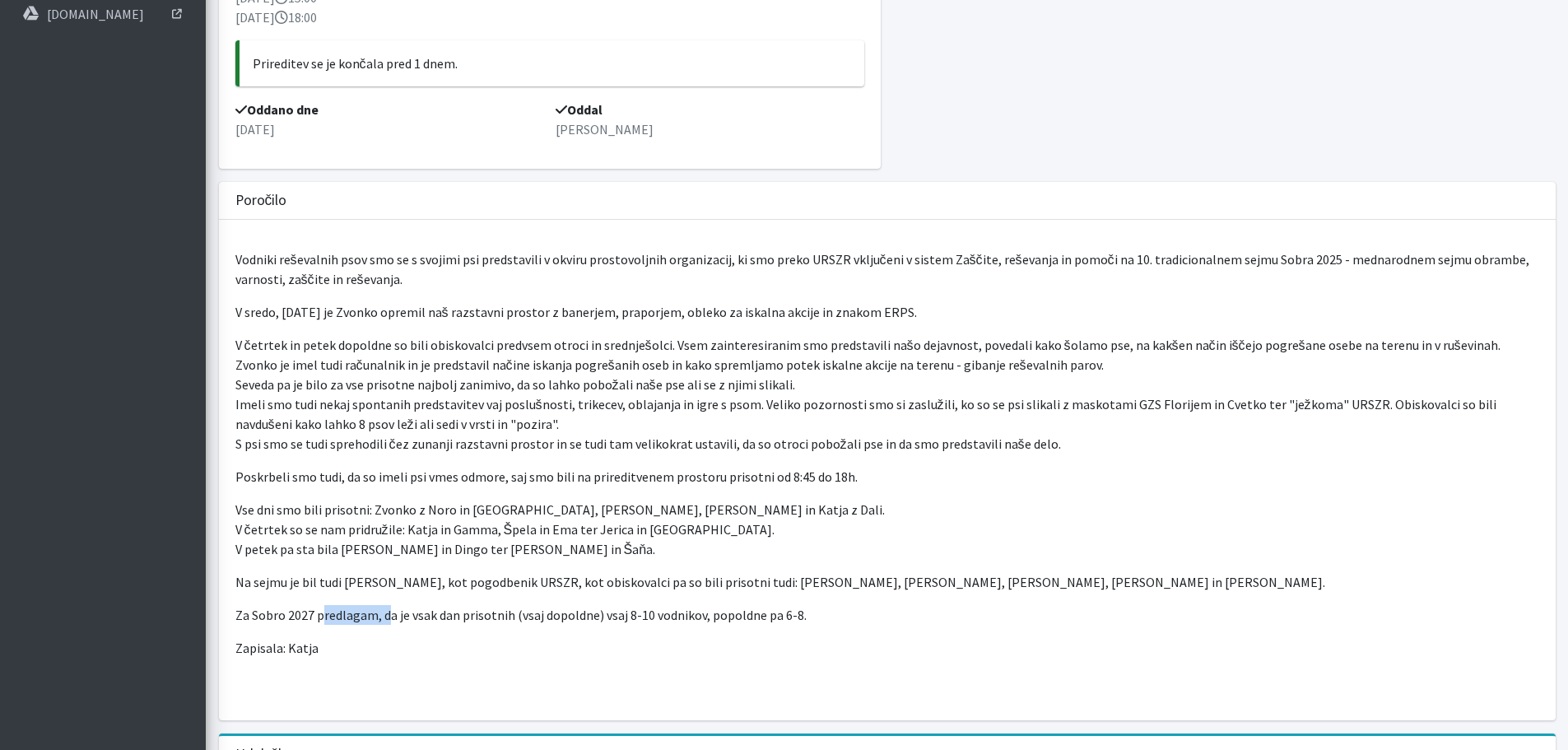
drag, startPoint x: 352, startPoint y: 613, endPoint x: 390, endPoint y: 616, distance: 38.1
click at [390, 616] on p "Za Sobro 2027 predlagam, da je vsak dan prisotnih (vsaj dopoldne) vsaj 8-10 vod…" at bounding box center [887, 615] width 1304 height 20
click at [405, 615] on p "Za Sobro 2027 predlagam, da je vsak dan prisotnih (vsaj dopoldne) vsaj 8-10 vod…" at bounding box center [887, 615] width 1304 height 20
drag, startPoint x: 492, startPoint y: 613, endPoint x: 570, endPoint y: 612, distance: 78.0
click at [567, 614] on p "Za Sobro 2027 predlagam, da je vsak dan prisotnih (vsaj dopoldne) vsaj 8-10 vod…" at bounding box center [887, 615] width 1304 height 20
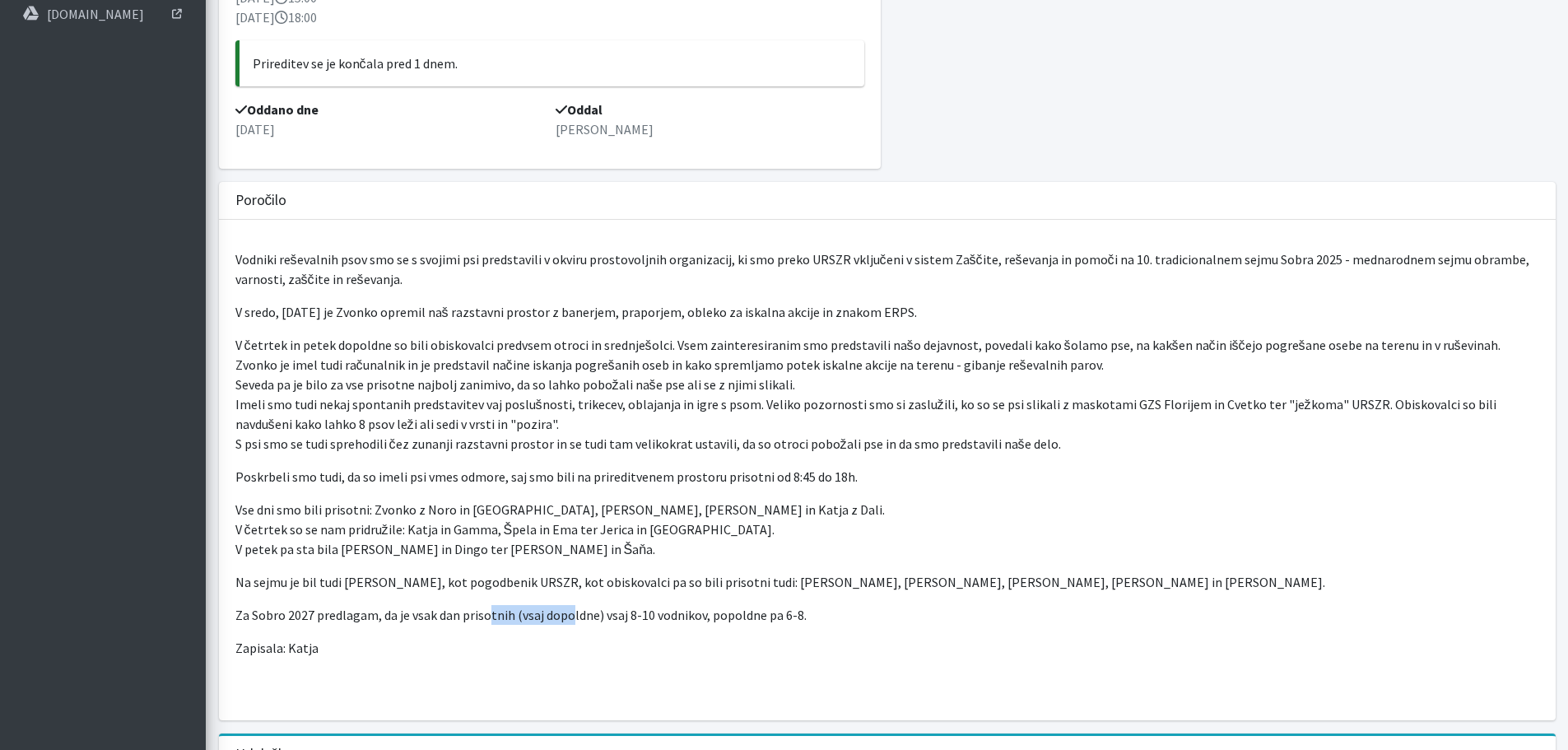
click at [570, 611] on p "Za Sobro 2027 predlagam, da je vsak dan prisotnih (vsaj dopoldne) vsaj 8-10 vod…" at bounding box center [887, 615] width 1304 height 20
drag, startPoint x: 424, startPoint y: 509, endPoint x: 448, endPoint y: 510, distance: 24.0
click at [448, 510] on p "Vse dni smo bili prisotni: Zvonko z Noro in Gali, Alenka z Goofom, Vera z Bingo…" at bounding box center [887, 530] width 1304 height 60
click at [452, 510] on p "Vse dni smo bili prisotni: Zvonko z Noro in Gali, Alenka z Goofom, Vera z Bingo…" at bounding box center [887, 530] width 1304 height 60
drag, startPoint x: 384, startPoint y: 551, endPoint x: 421, endPoint y: 546, distance: 37.3
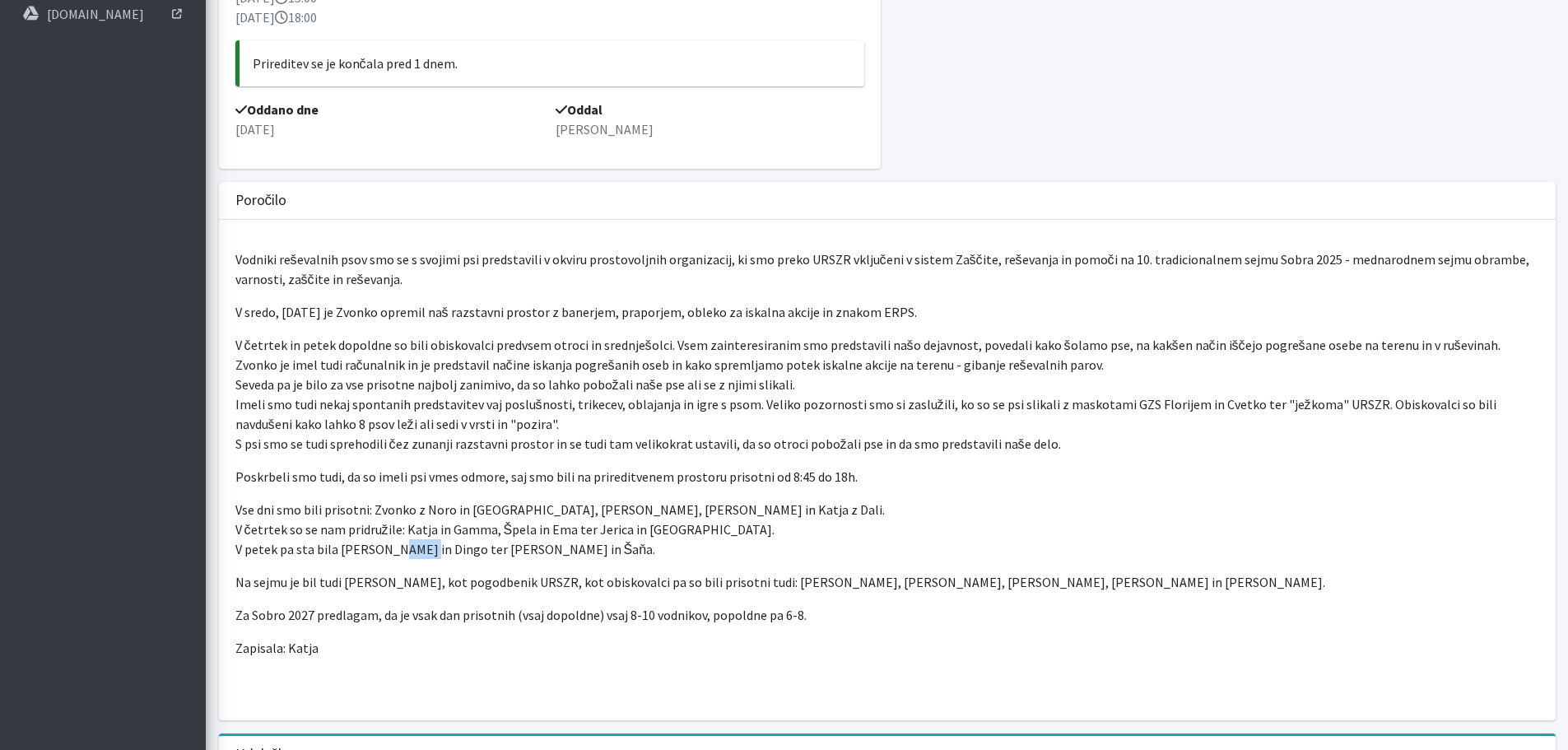
click at [414, 547] on p "Vse dni smo bili prisotni: Zvonko z Noro in Gali, Alenka z Goofom, Vera z Bingo…" at bounding box center [887, 530] width 1304 height 60
click at [421, 546] on p "Vse dni smo bili prisotni: Zvonko z Noro in Gali, Alenka z Goofom, Vera z Bingo…" at bounding box center [887, 530] width 1304 height 60
drag, startPoint x: 397, startPoint y: 476, endPoint x: 446, endPoint y: 473, distance: 49.1
click at [446, 473] on p "Poskrbeli smo tudi, da so imeli psi vmes odmore, saj smo bili na prireditvenem …" at bounding box center [887, 477] width 1304 height 20
drag, startPoint x: 500, startPoint y: 477, endPoint x: 581, endPoint y: 472, distance: 81.2
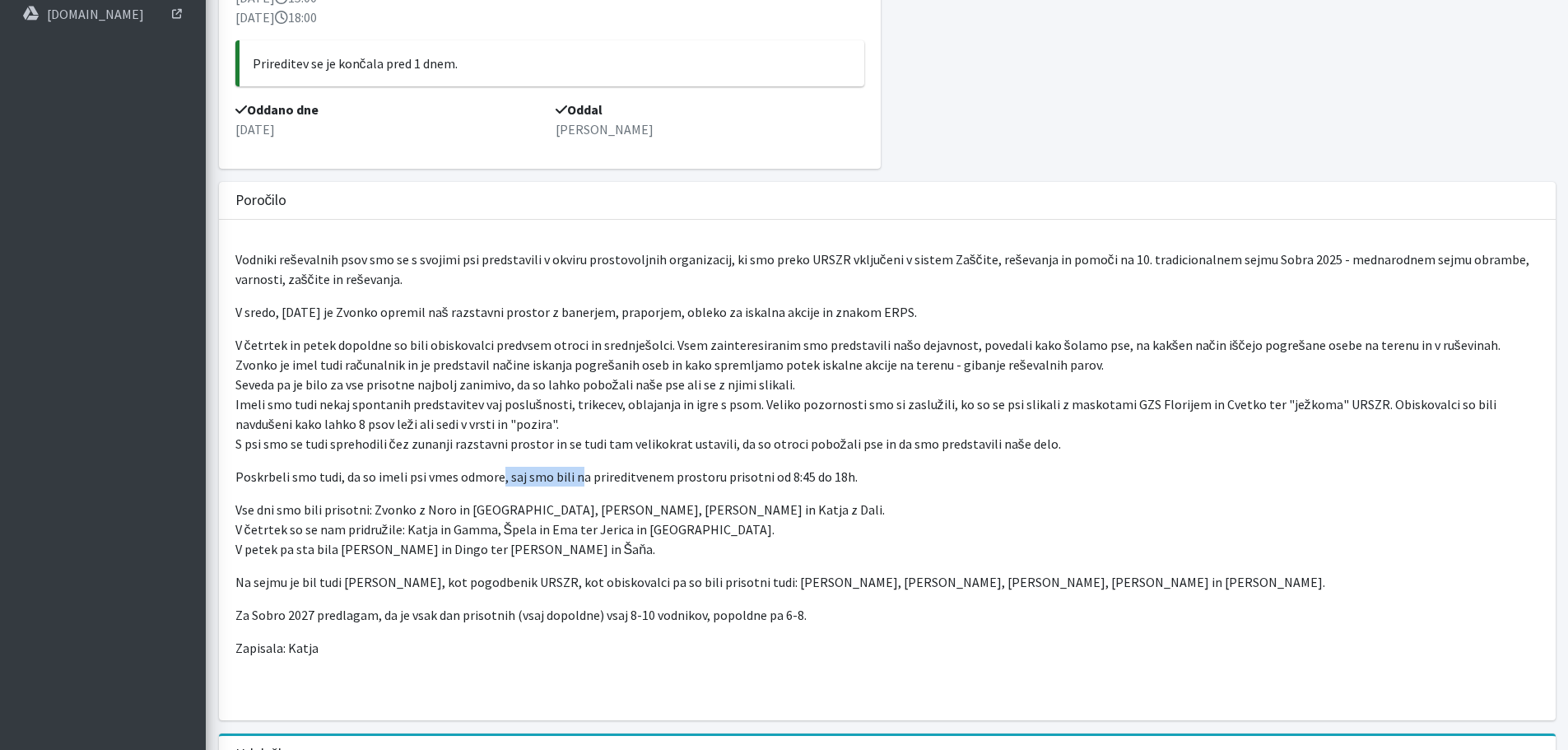
click at [581, 472] on p "Poskrbeli smo tudi, da so imeli psi vmes odmore, saj smo bili na prireditvenem …" at bounding box center [887, 477] width 1304 height 20
click at [586, 471] on p "Poskrbeli smo tudi, da so imeli psi vmes odmore, saj smo bili na prireditvenem …" at bounding box center [887, 477] width 1304 height 20
drag, startPoint x: 418, startPoint y: 533, endPoint x: 450, endPoint y: 530, distance: 32.1
click at [450, 530] on p "Vse dni smo bili prisotni: Zvonko z Noro in Gali, Alenka z Goofom, Vera z Bingo…" at bounding box center [887, 530] width 1304 height 60
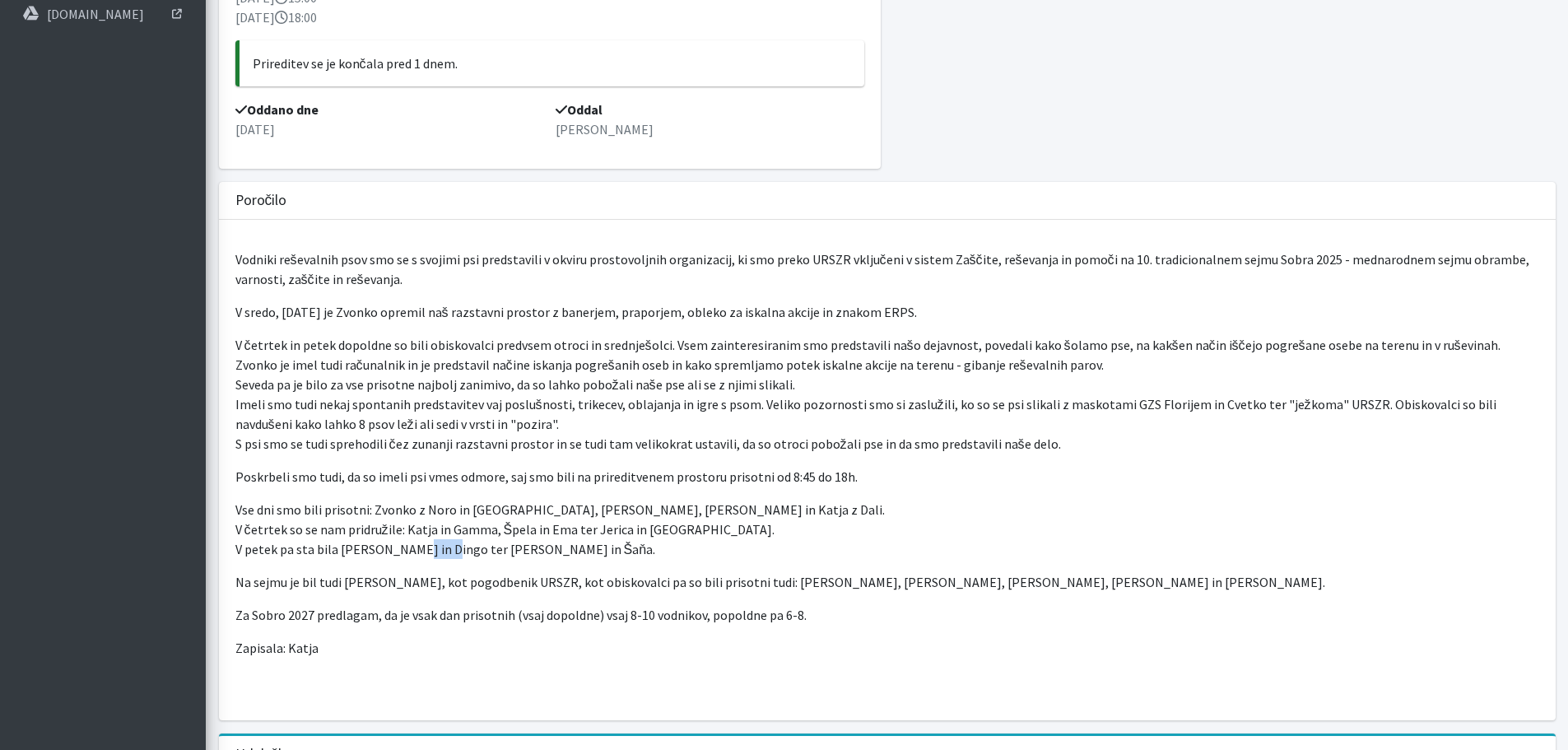
drag, startPoint x: 404, startPoint y: 552, endPoint x: 431, endPoint y: 541, distance: 29.2
click at [431, 541] on p "Vse dni smo bili prisotni: Zvonko z Noro in Gali, Alenka z Goofom, Vera z Bingo…" at bounding box center [887, 530] width 1304 height 60
drag, startPoint x: 366, startPoint y: 583, endPoint x: 398, endPoint y: 573, distance: 33.5
click at [398, 573] on p "Na sejmu je bil tudi Jaka Zamernik, kot pogodbenik URSZR, kot obiskovalci pa so…" at bounding box center [887, 583] width 1304 height 20
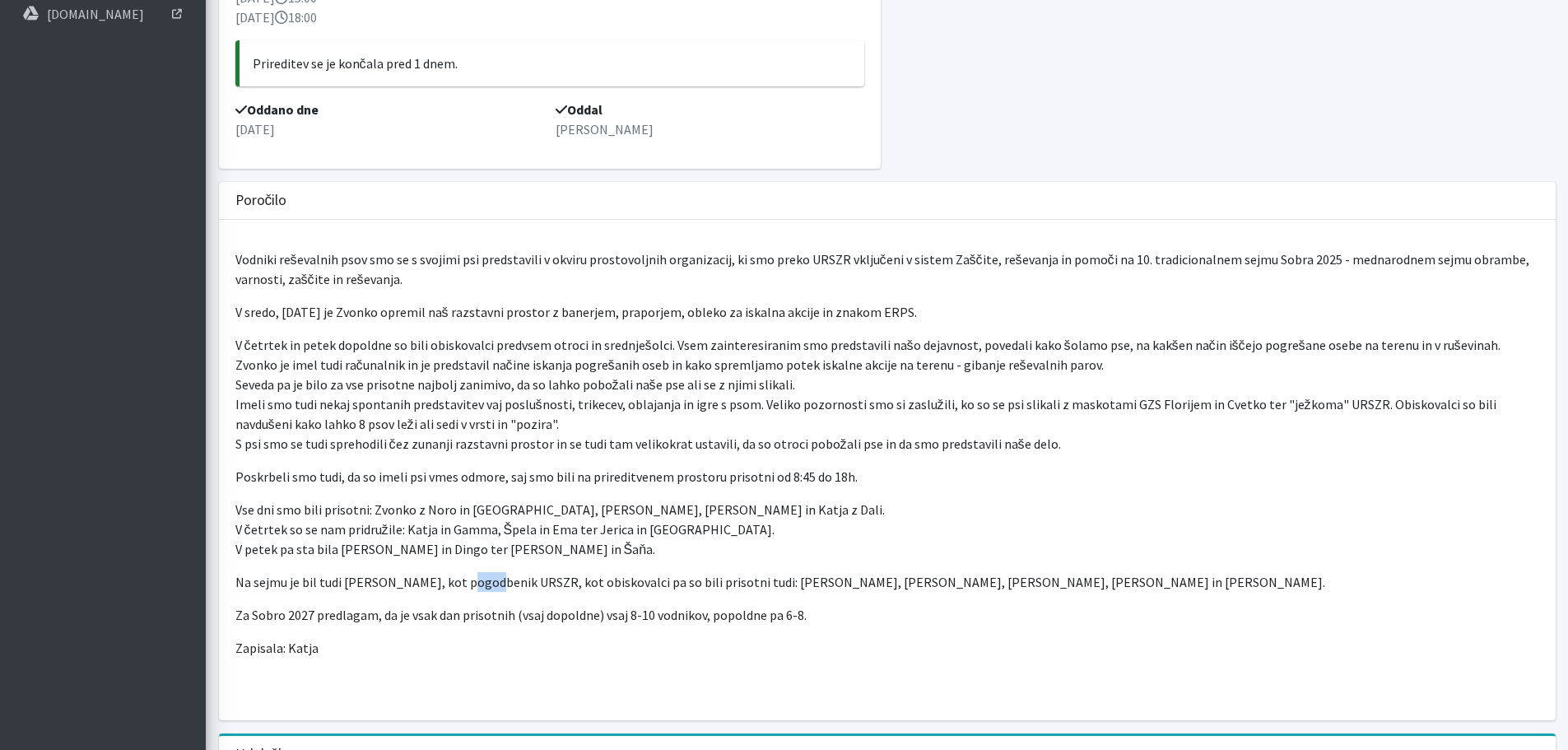
drag, startPoint x: 460, startPoint y: 589, endPoint x: 494, endPoint y: 591, distance: 34.1
click at [494, 591] on p "Na sejmu je bil tudi Jaka Zamernik, kot pogodbenik URSZR, kot obiskovalci pa so…" at bounding box center [887, 583] width 1304 height 20
click at [583, 580] on p "Na sejmu je bil tudi Jaka Zamernik, kot pogodbenik URSZR, kot obiskovalci pa so…" at bounding box center [887, 583] width 1304 height 20
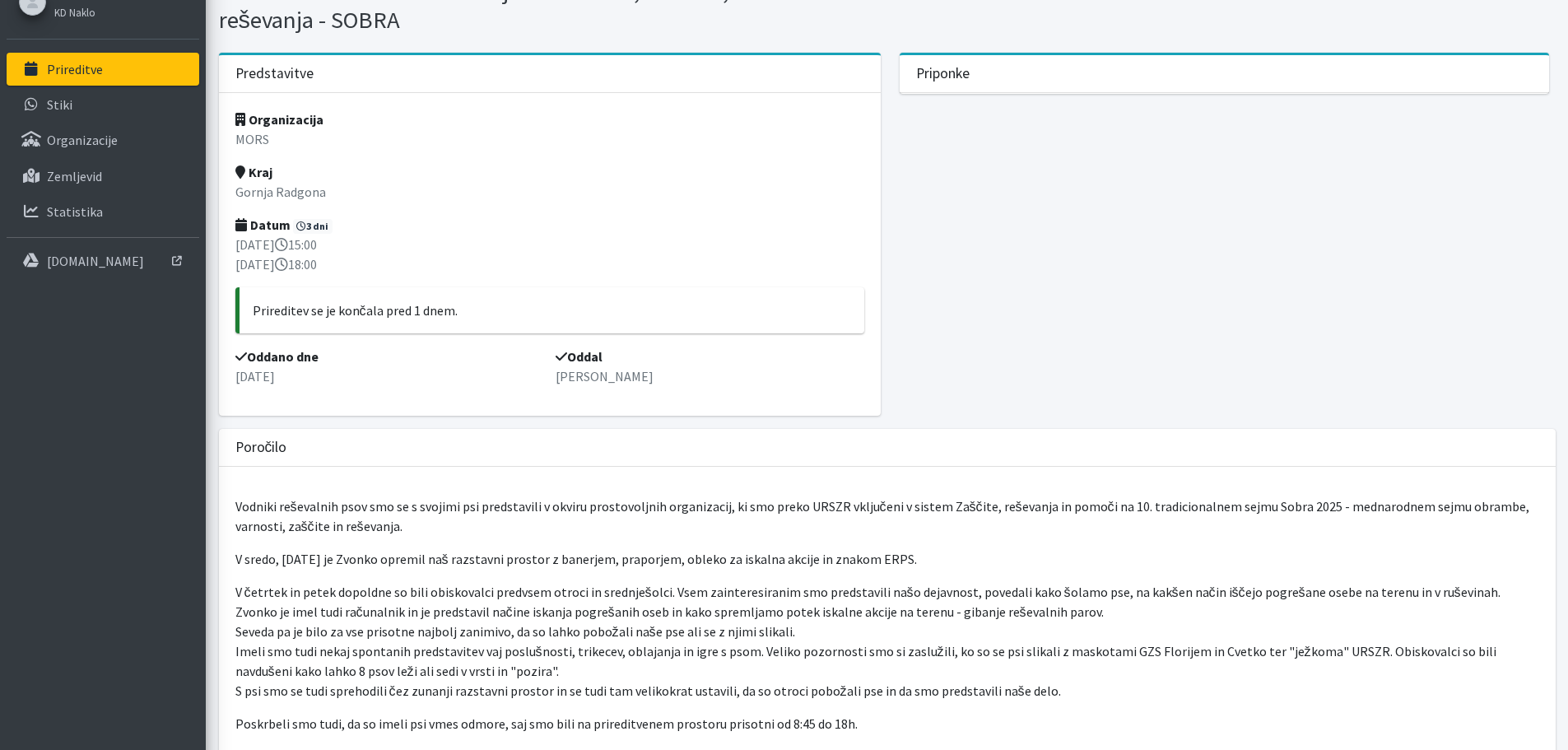
scroll to position [0, 0]
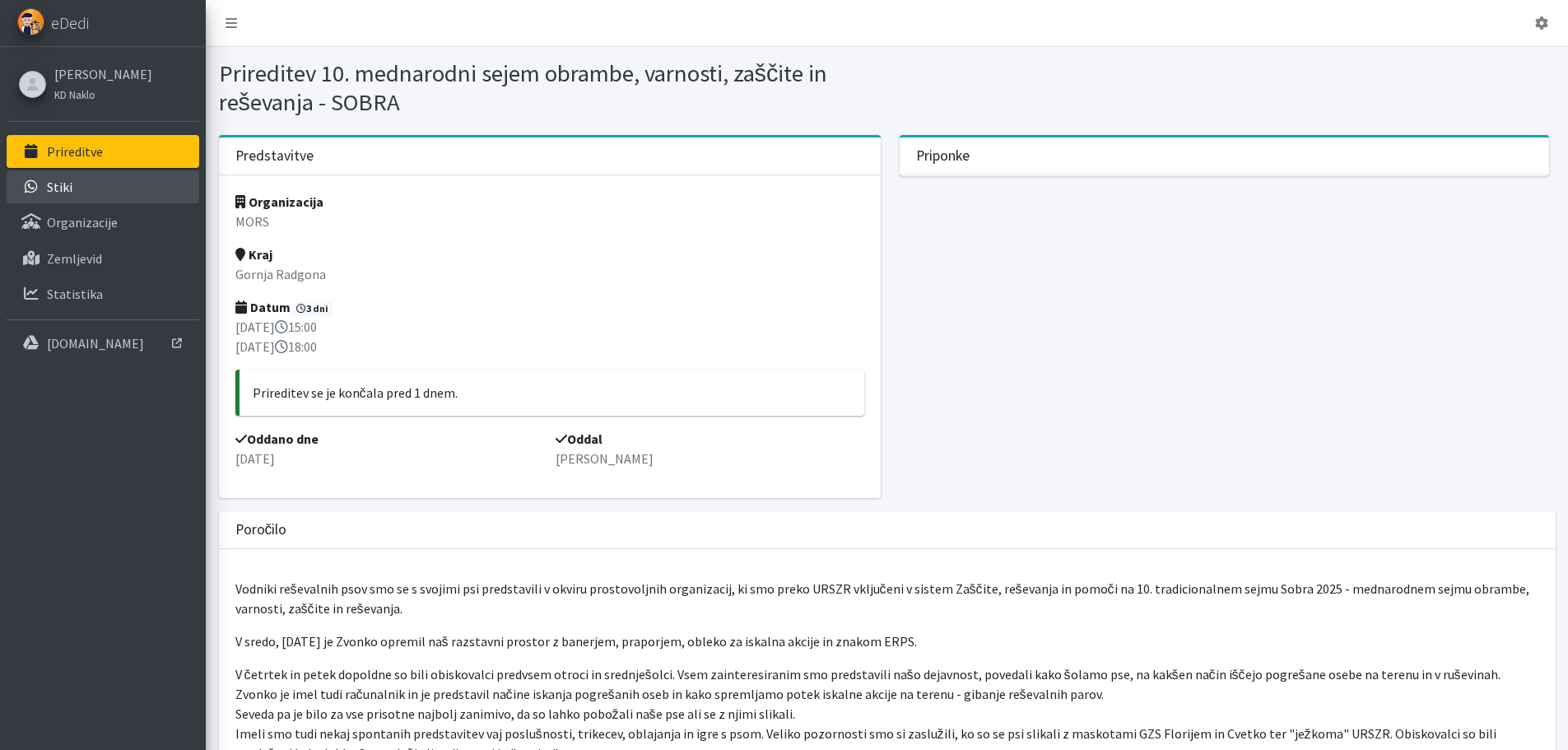
click at [71, 188] on link "Stiki" at bounding box center [103, 187] width 192 height 33
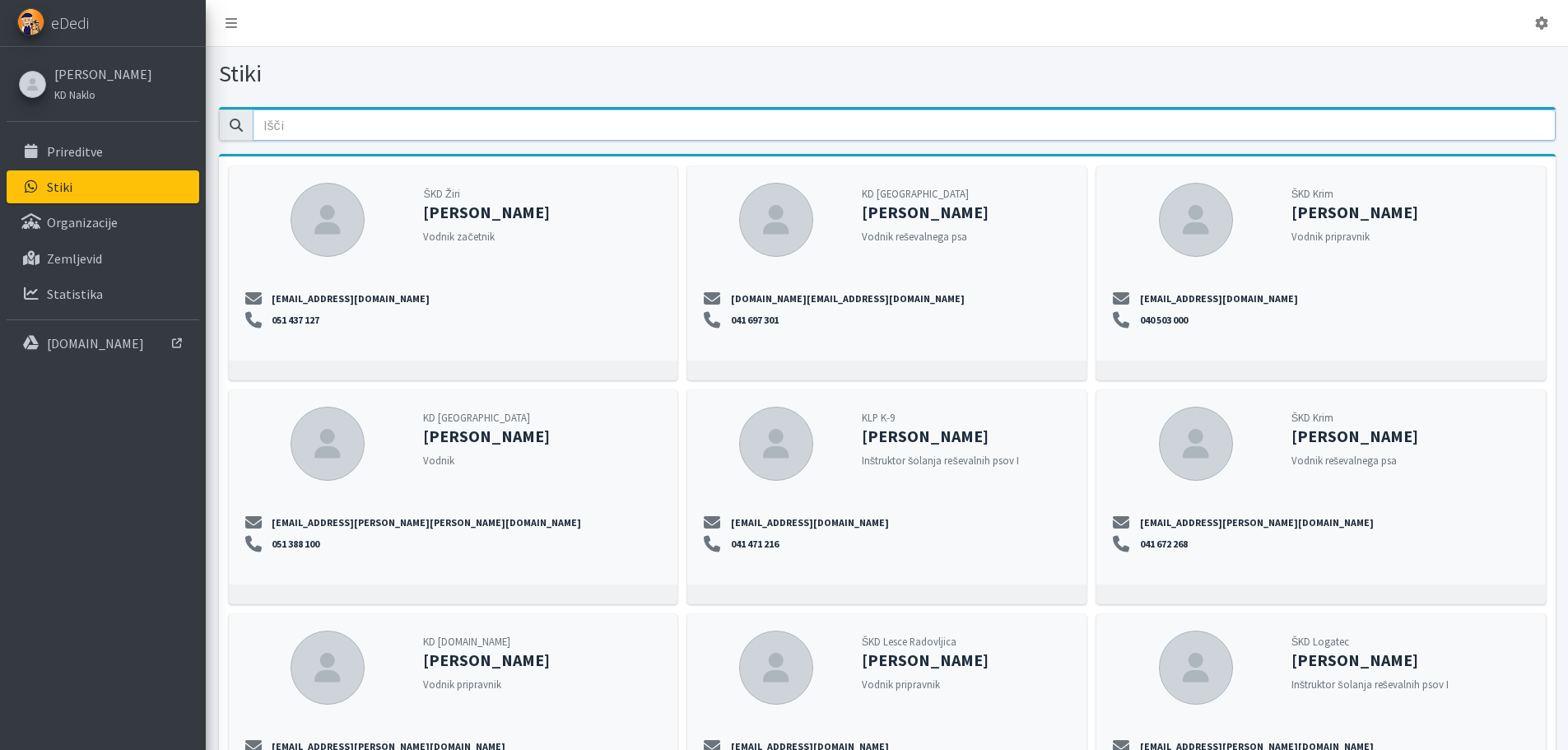
click at [297, 121] on input "email" at bounding box center [904, 124] width 1303 height 31
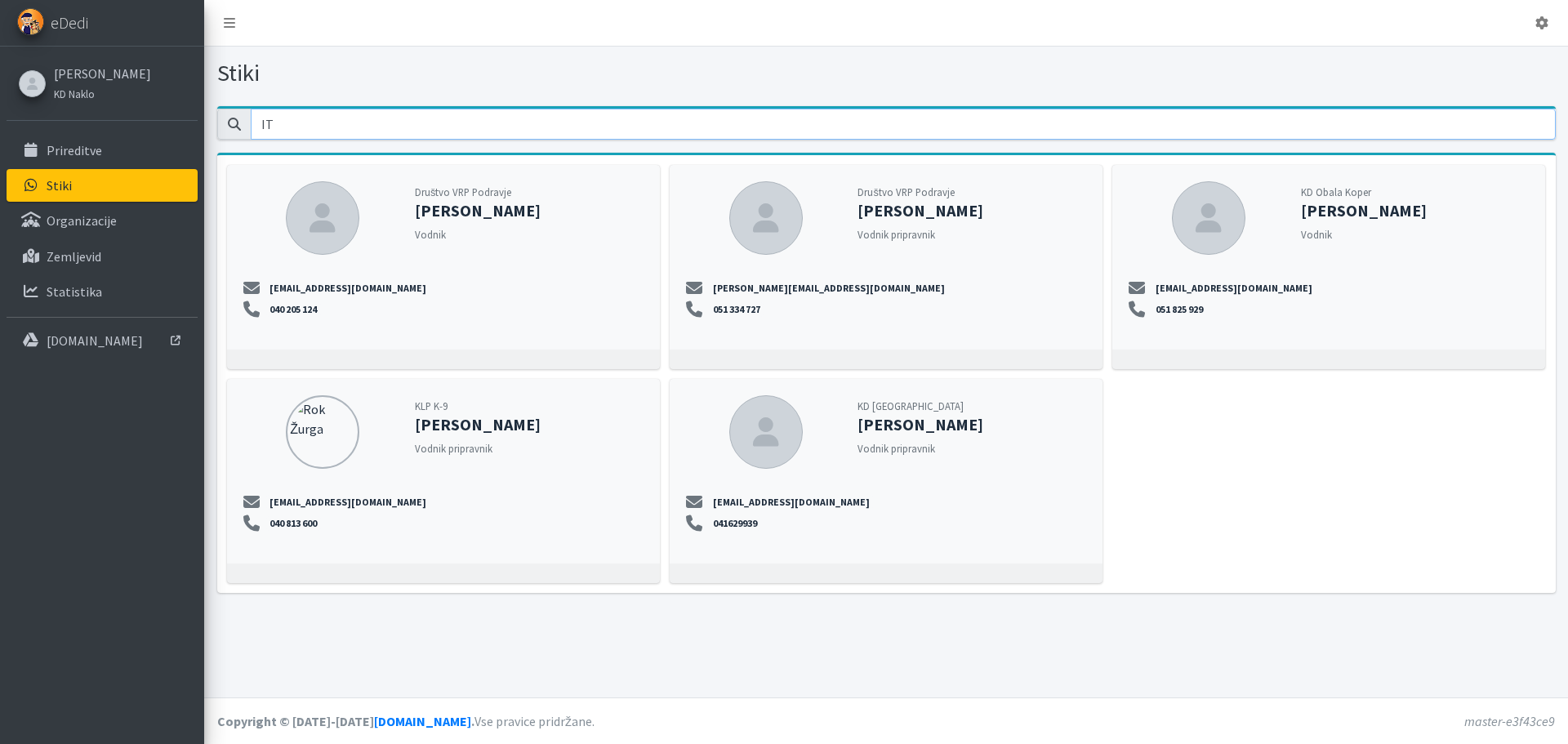
type input "IT"
click at [83, 333] on p "[DOMAIN_NAME]" at bounding box center [95, 341] width 97 height 17
click at [79, 216] on p "Organizacije" at bounding box center [82, 221] width 70 height 17
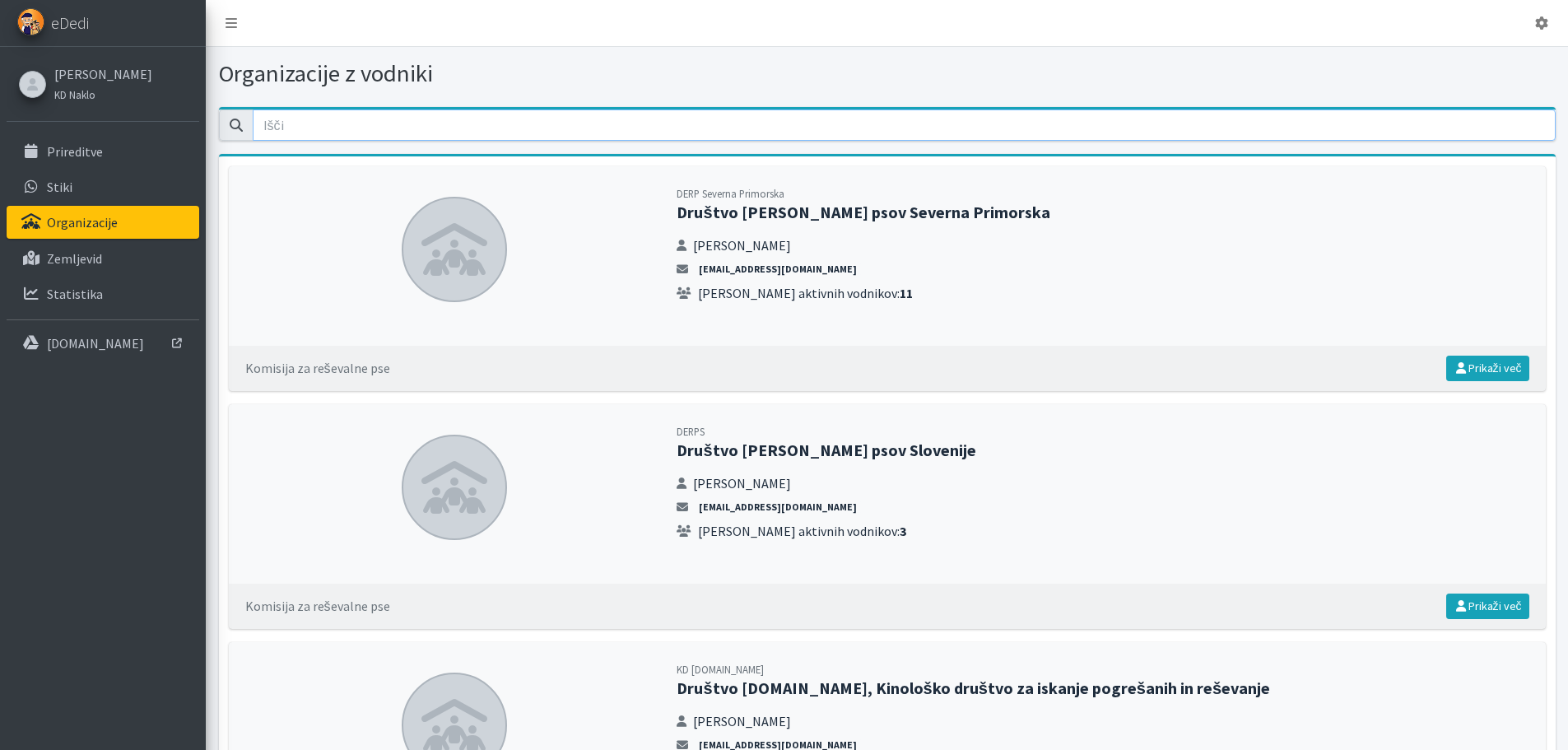
click at [287, 125] on input "email" at bounding box center [904, 124] width 1303 height 31
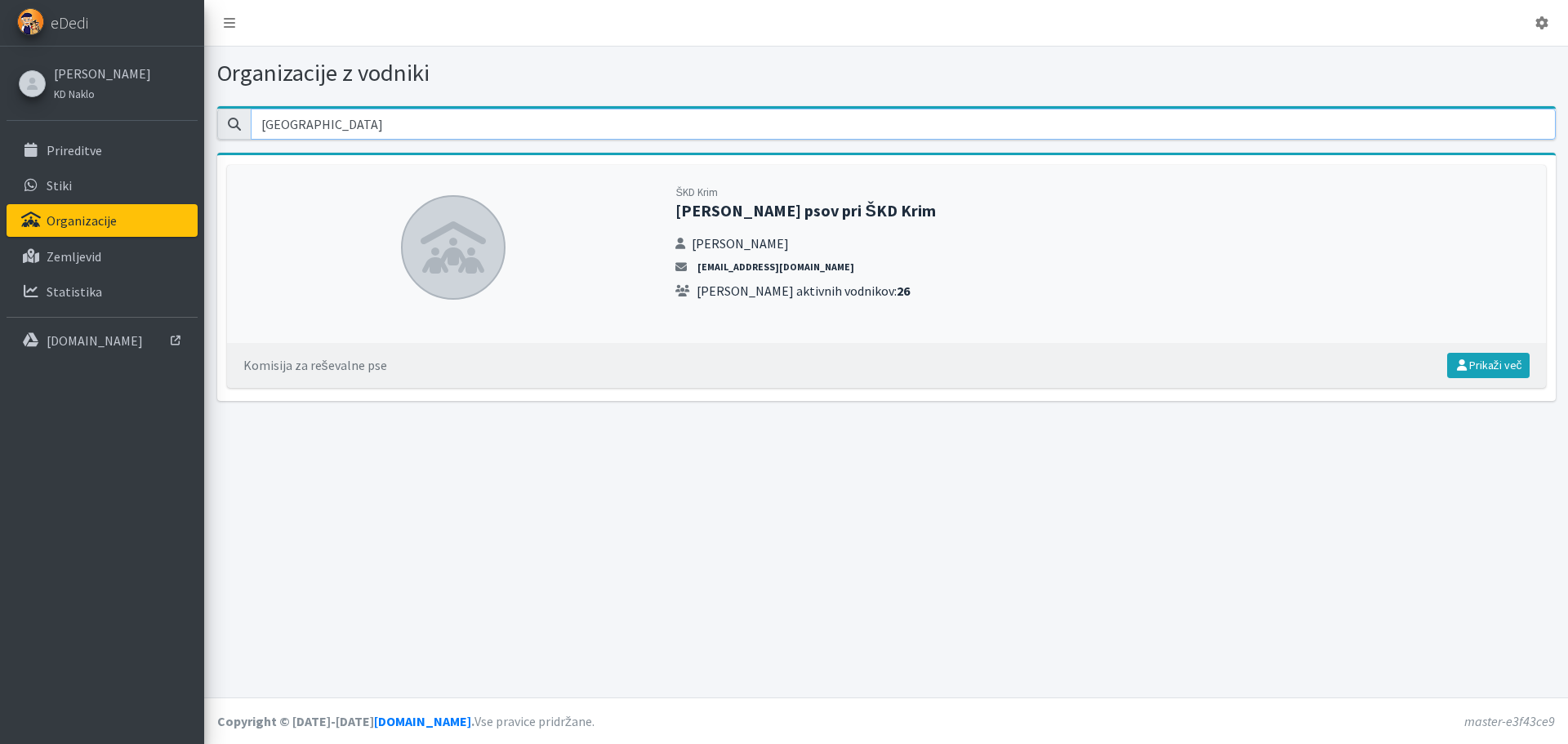
drag, startPoint x: 324, startPoint y: 131, endPoint x: 218, endPoint y: 150, distance: 107.7
click at [220, 150] on section "KRIM ŠKD Krim Enota reševalnih psov pri ŠKD Krim Peter Vozelj erpkrim@gmail.com…" at bounding box center [887, 254] width 1339 height 295
type input "PETER VOZELJ"
click at [84, 256] on p "Zemljevid" at bounding box center [74, 257] width 55 height 17
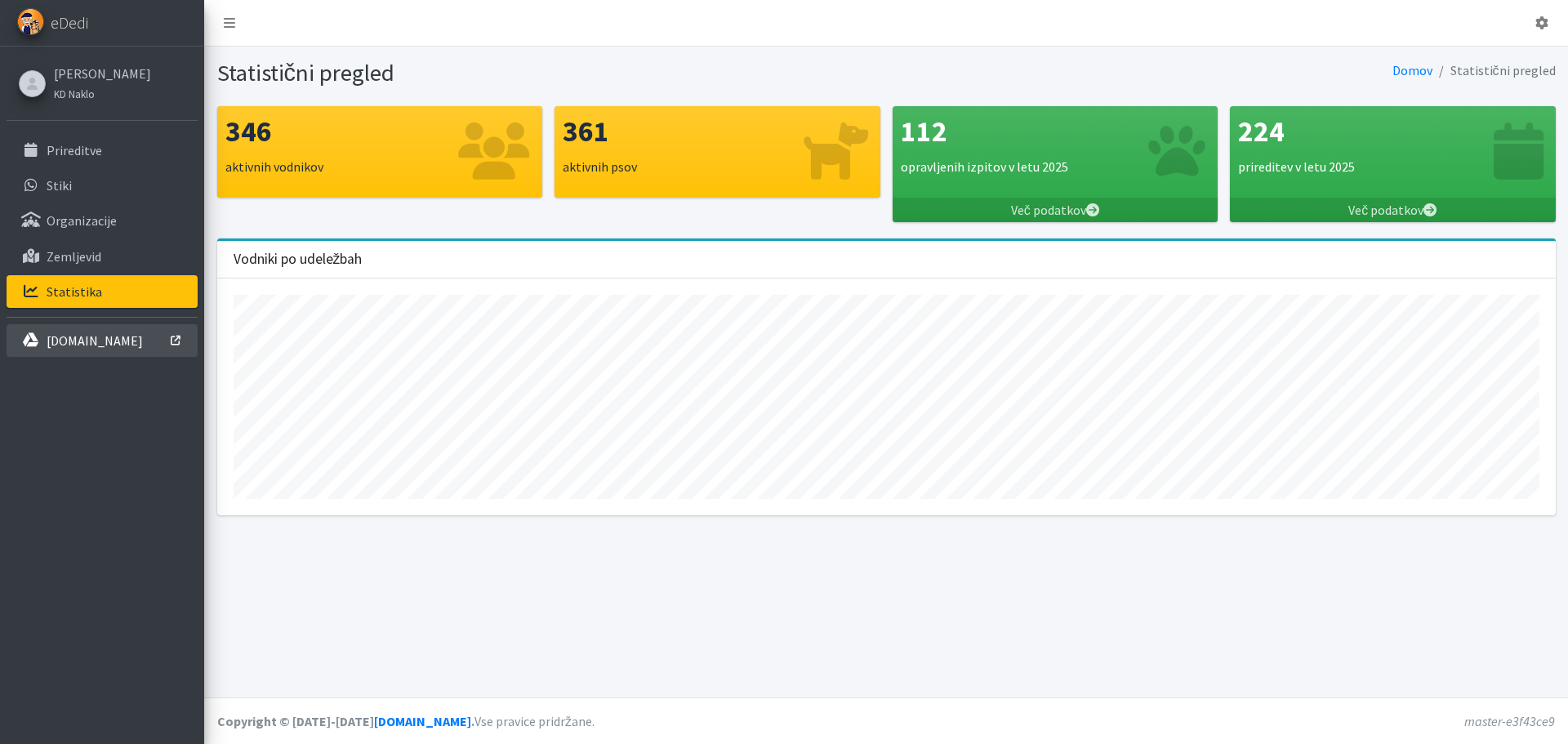
click at [143, 336] on link "[DOMAIN_NAME]" at bounding box center [102, 340] width 191 height 33
